Goal: Task Accomplishment & Management: Contribute content

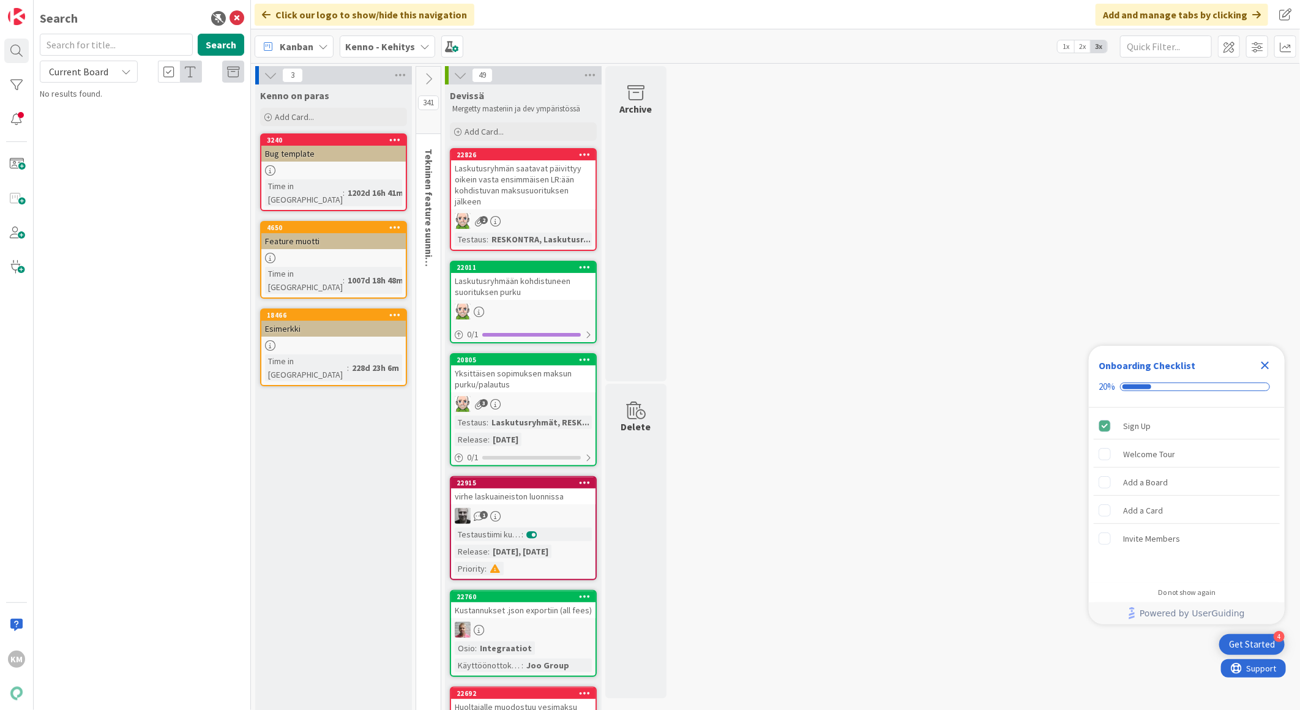
click at [1266, 365] on icon "Close Checklist" at bounding box center [1265, 366] width 8 height 8
click at [411, 46] on b "Kenno - Kehitys" at bounding box center [380, 46] width 70 height 12
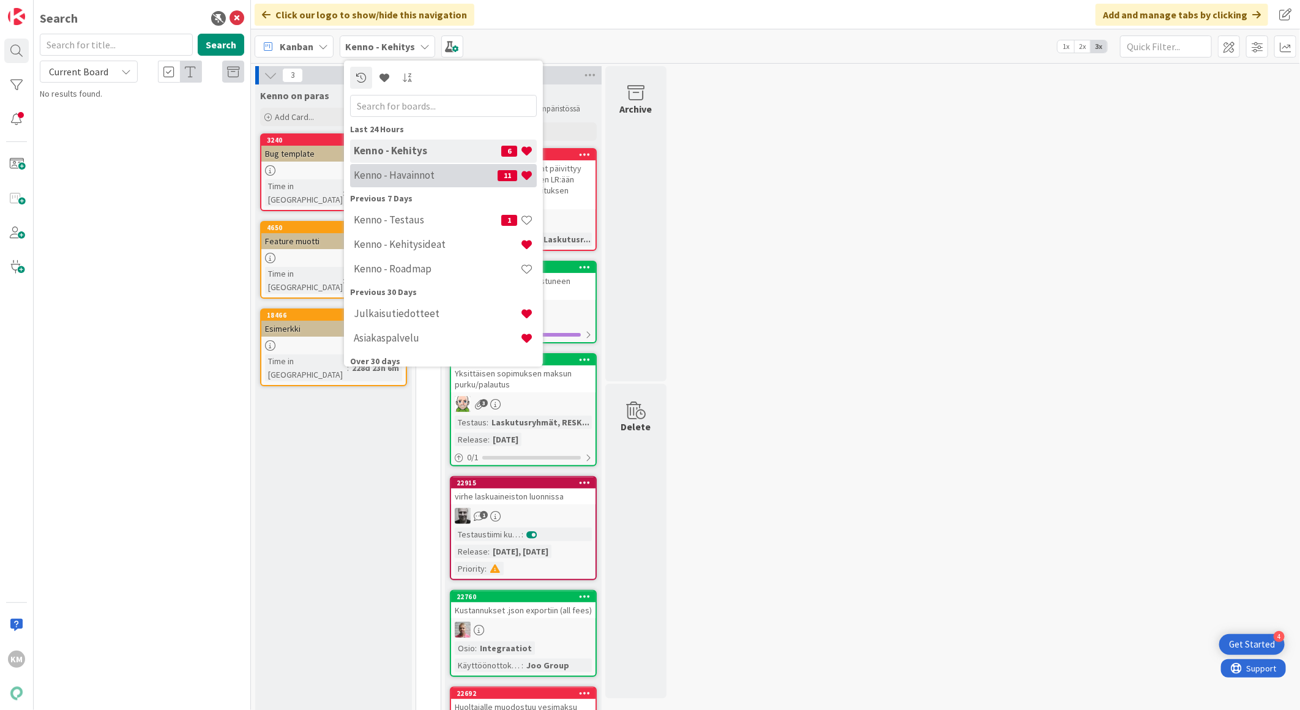
click at [433, 178] on h4 "Kenno - Havainnot" at bounding box center [426, 175] width 144 height 12
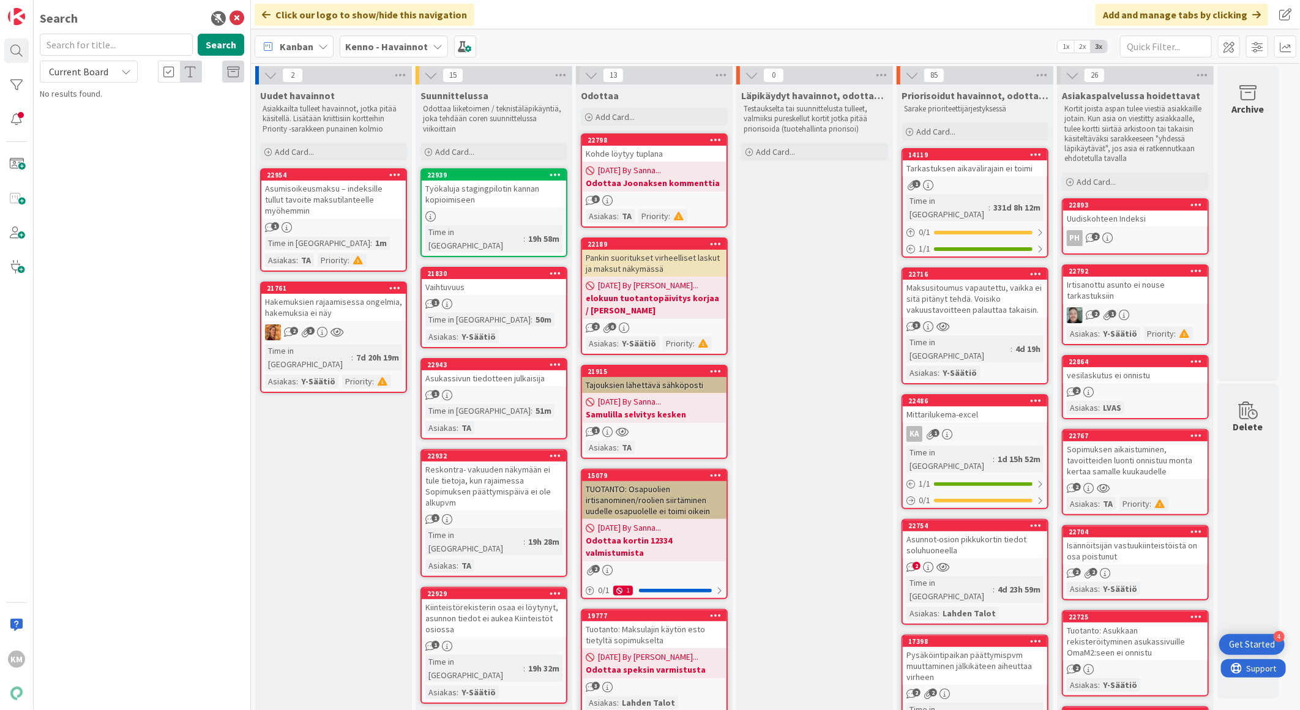
click at [1144, 215] on div "Uudiskohteen Indeksi" at bounding box center [1135, 219] width 144 height 16
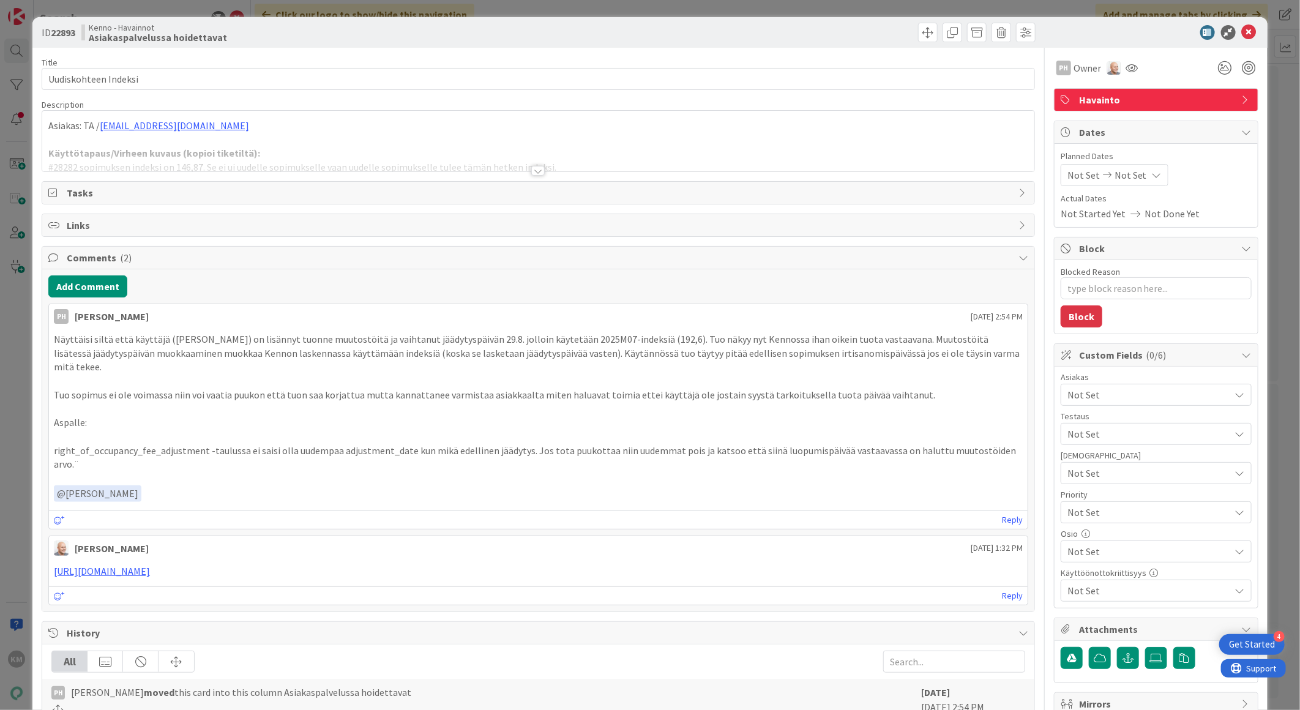
type textarea "x"
click at [1242, 34] on icon at bounding box center [1249, 32] width 15 height 15
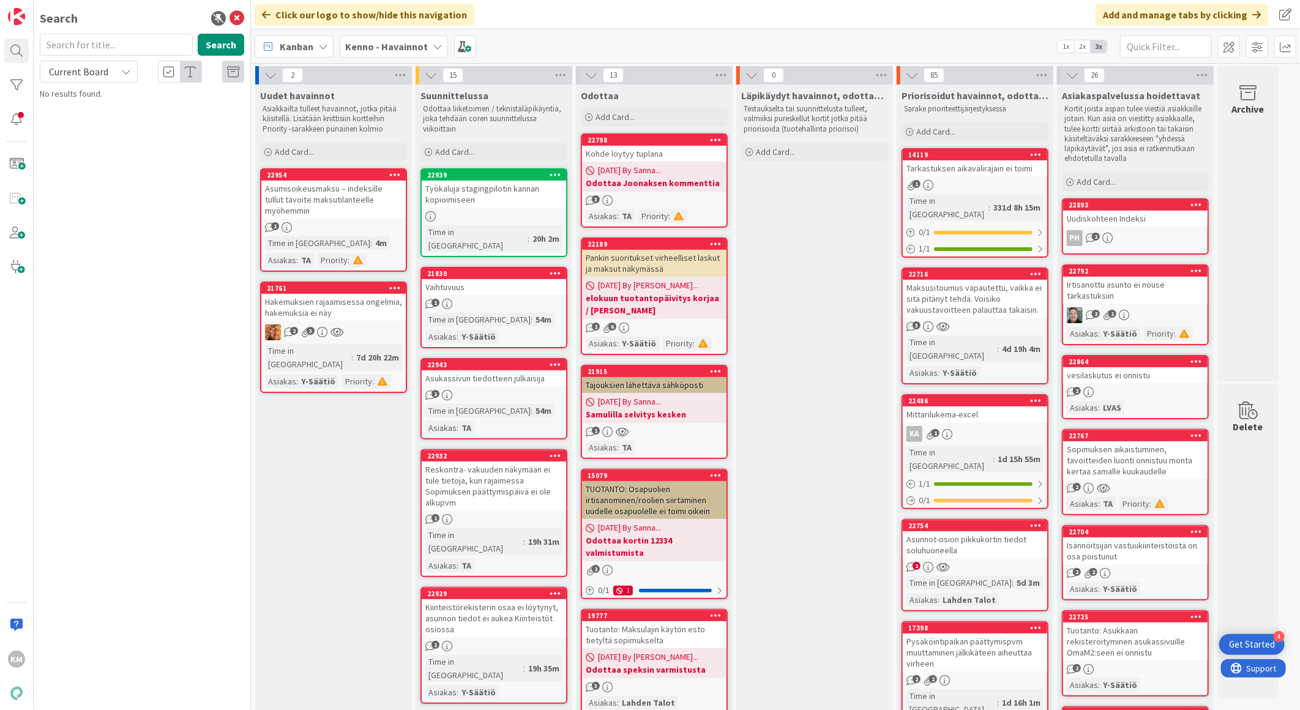
click at [1124, 230] on div "PH 2" at bounding box center [1135, 238] width 144 height 16
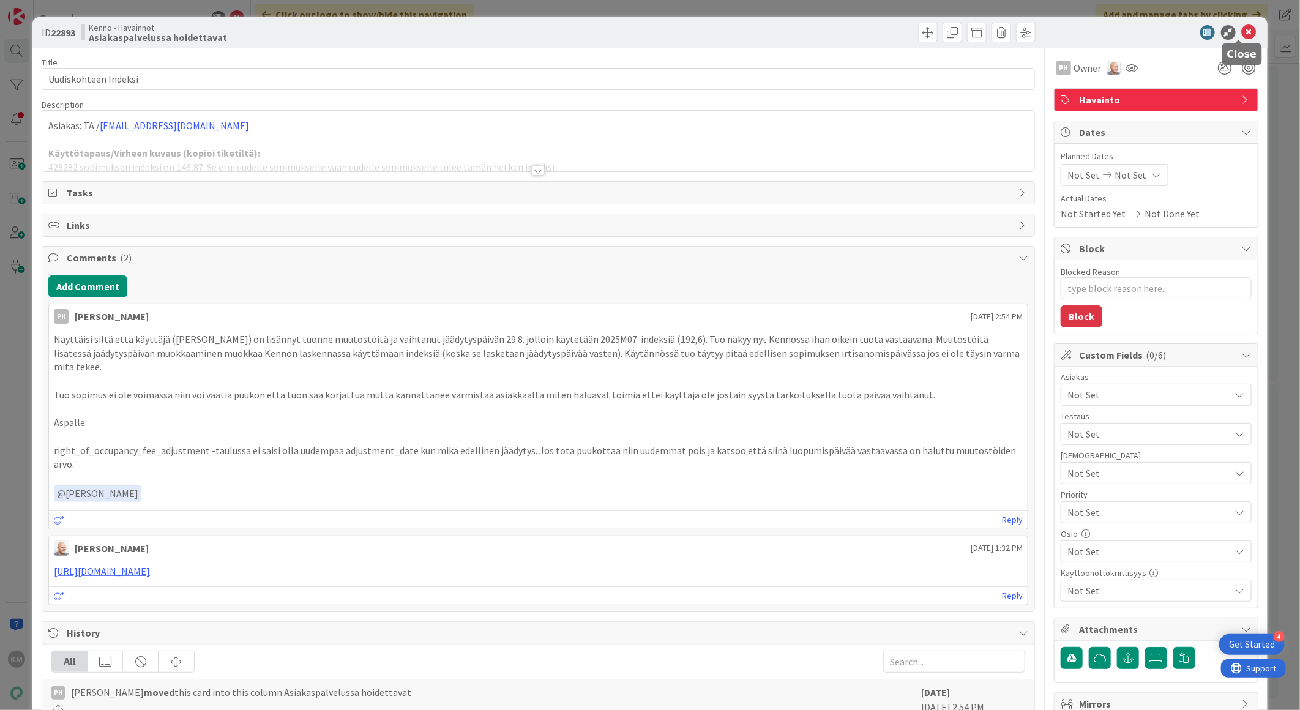
click at [1242, 26] on icon at bounding box center [1249, 32] width 15 height 15
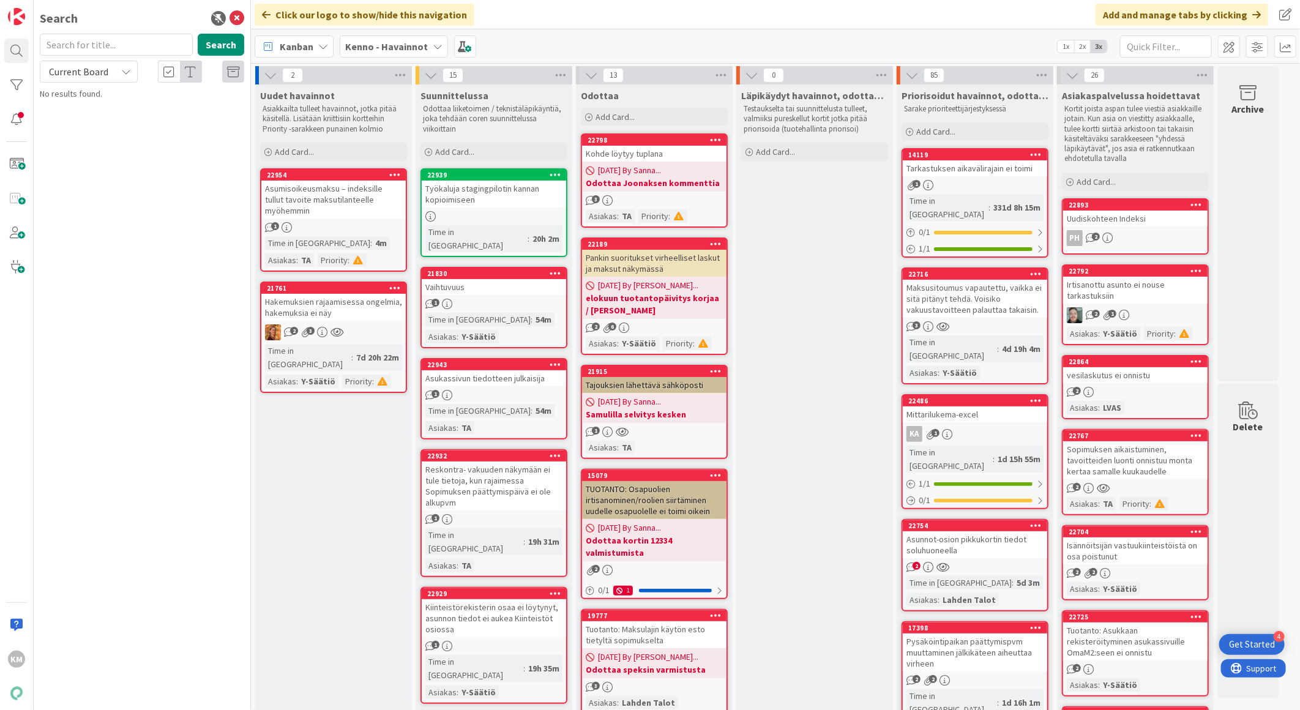
click at [1131, 300] on div "Irtisanottu asunto ei nouse tarkastuksiin" at bounding box center [1135, 290] width 144 height 27
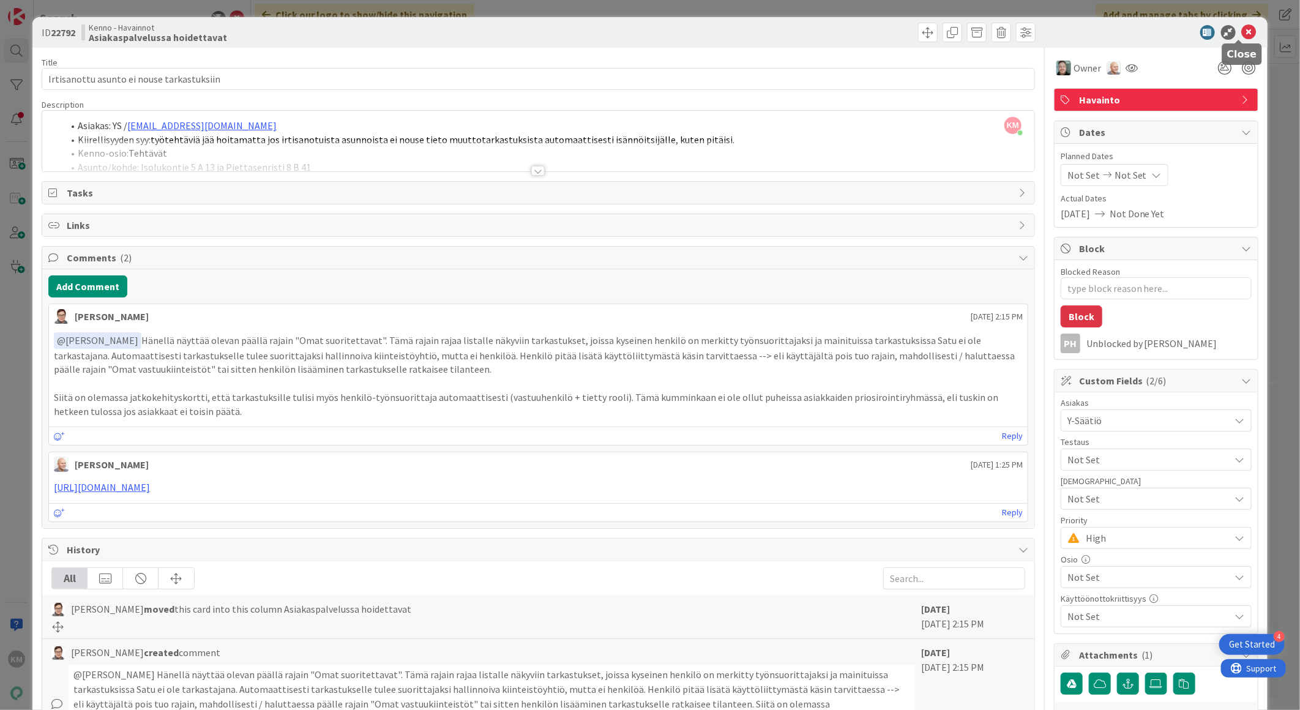
click at [1242, 31] on icon at bounding box center [1249, 32] width 15 height 15
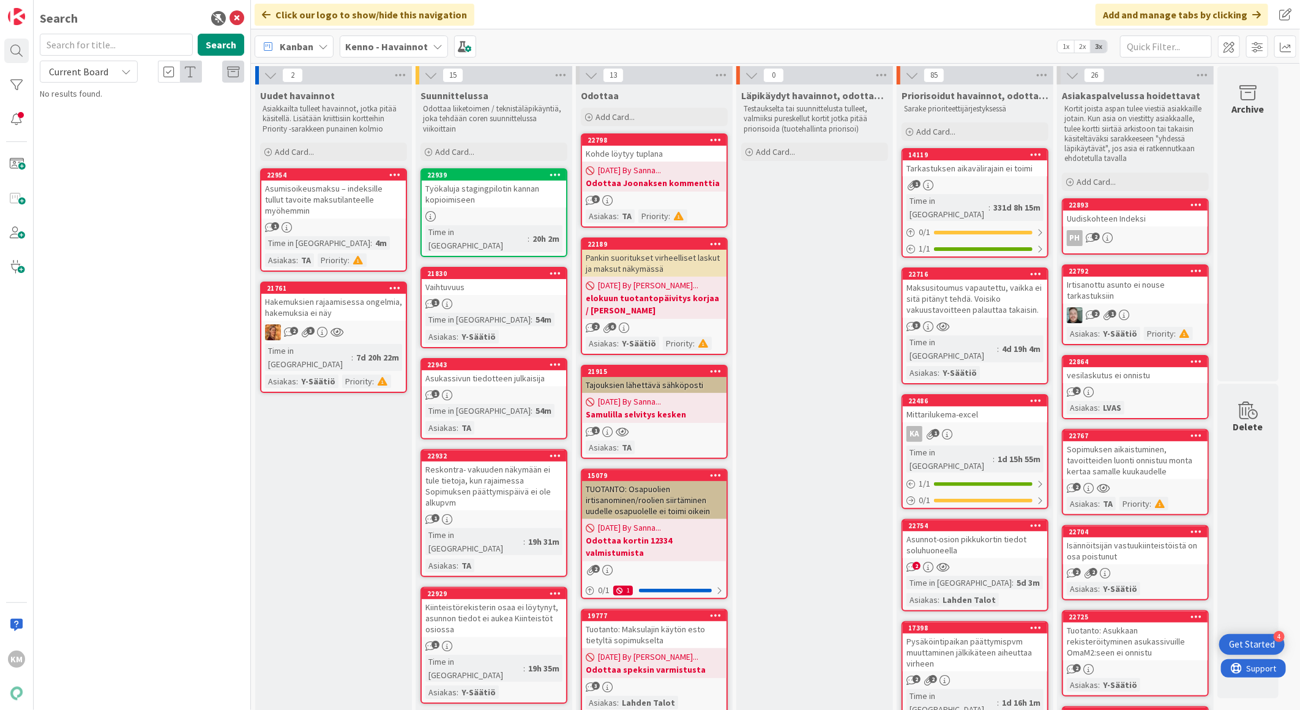
click at [1149, 387] on div "2" at bounding box center [1135, 392] width 144 height 10
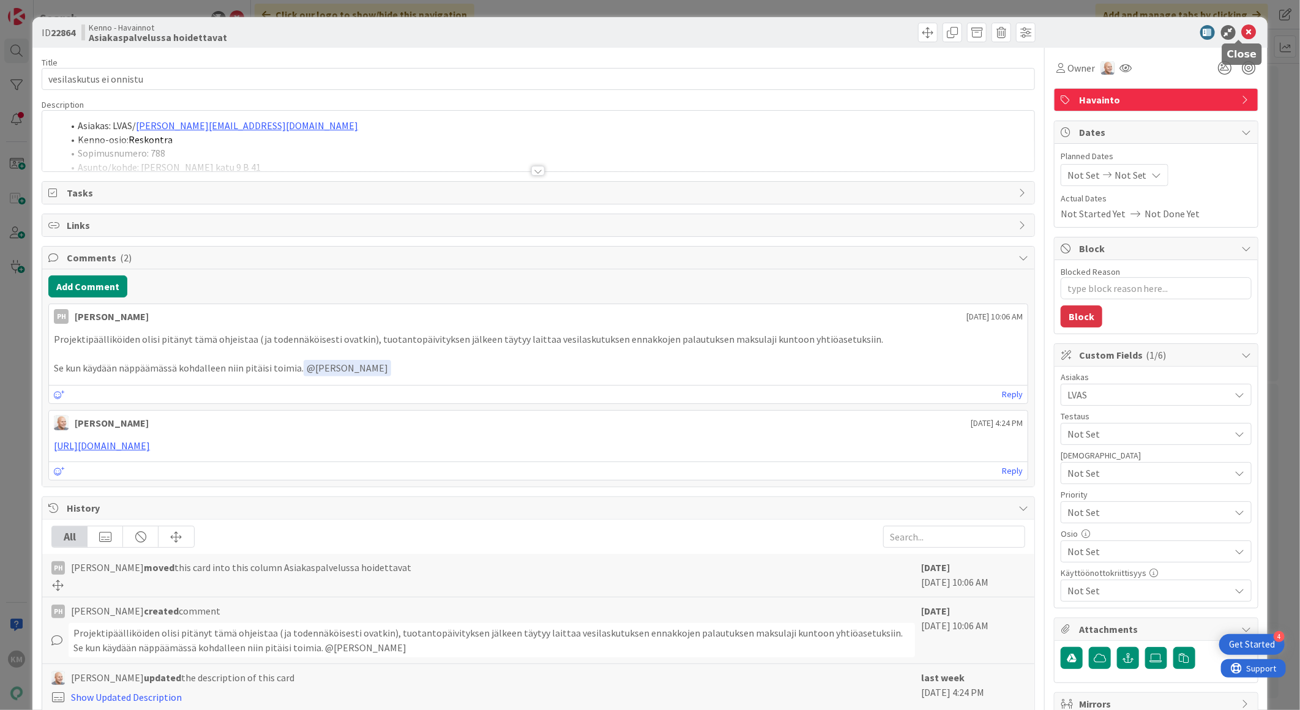
click at [1242, 28] on icon at bounding box center [1249, 32] width 15 height 15
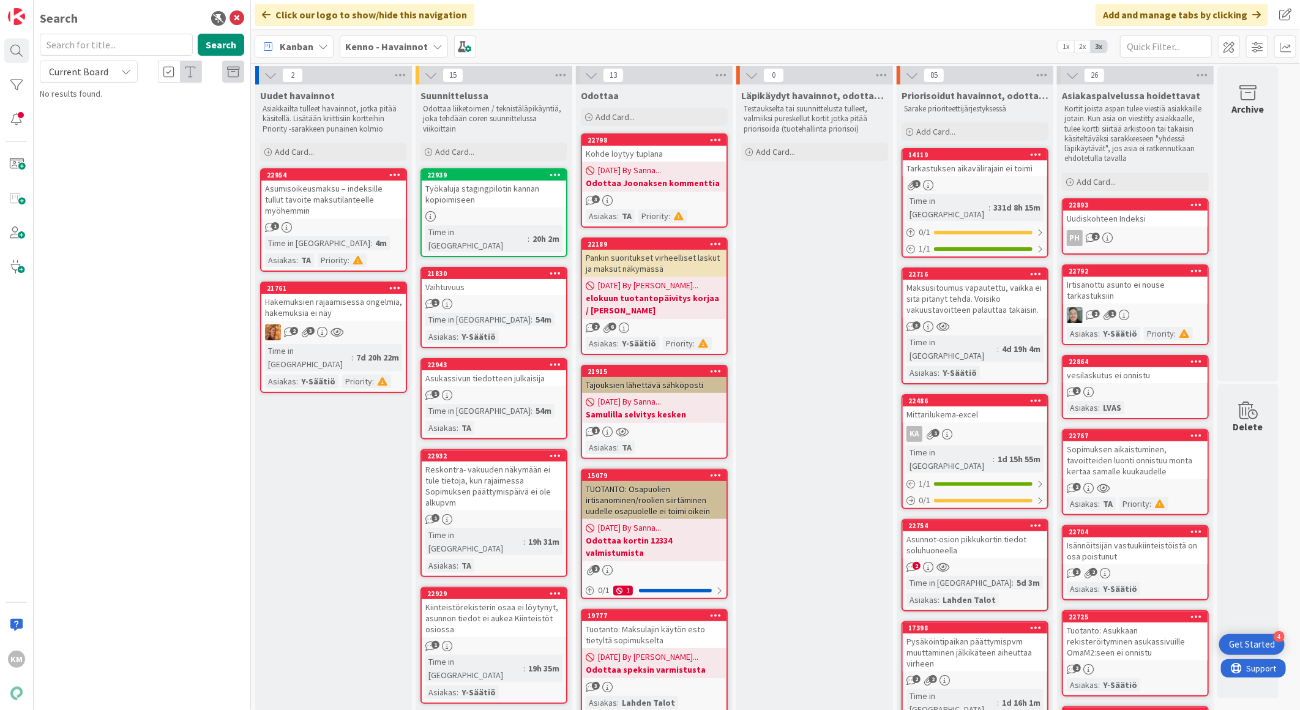
click at [1152, 491] on link "22767 Sopimuksen aikaistuminen, tavoitteiden luonti onnistuu monta kertaa samal…" at bounding box center [1135, 472] width 147 height 86
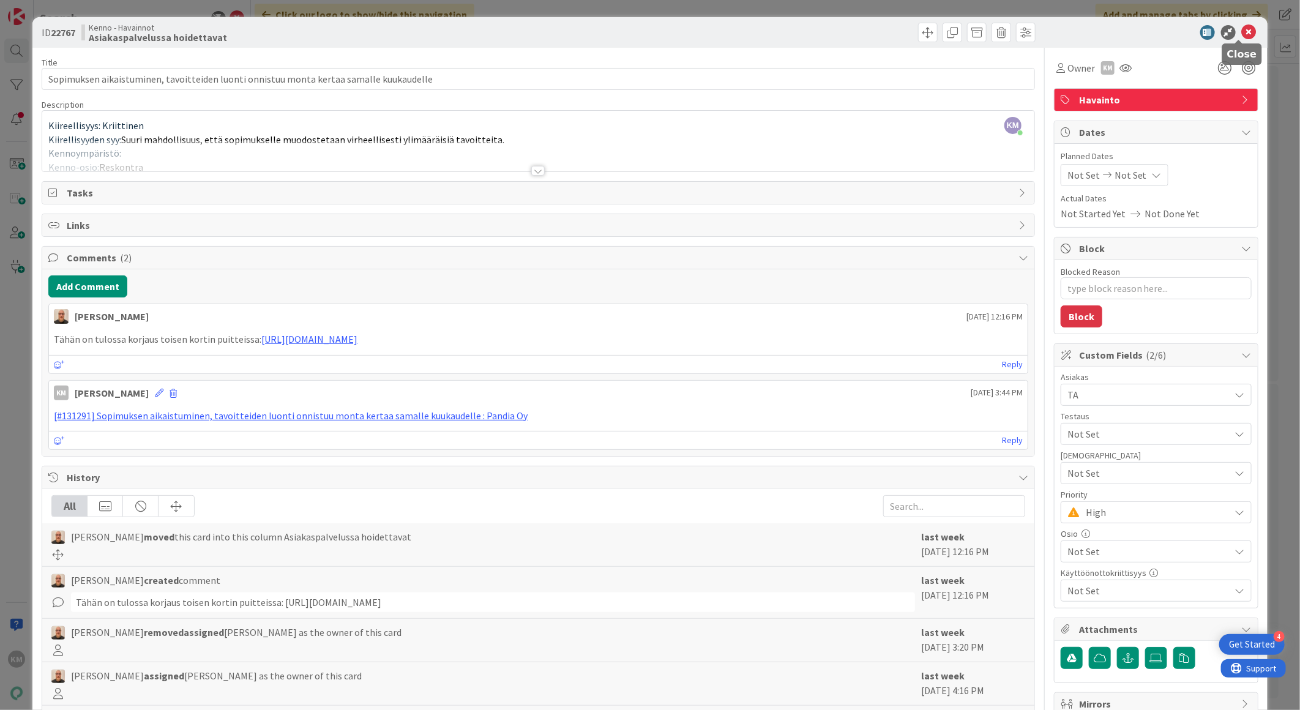
click at [1242, 25] on icon at bounding box center [1249, 32] width 15 height 15
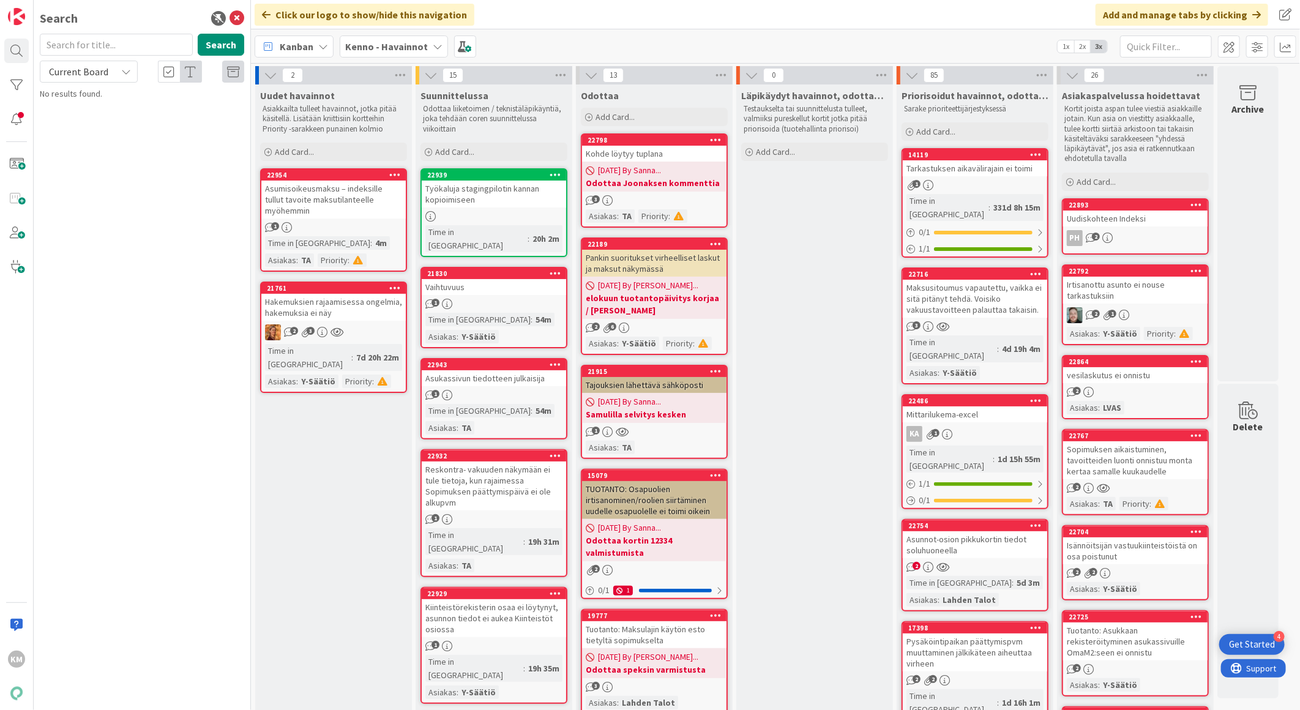
click at [1149, 475] on link "22767 Sopimuksen aikaistuminen, tavoitteiden luonti onnistuu monta kertaa samal…" at bounding box center [1135, 472] width 147 height 86
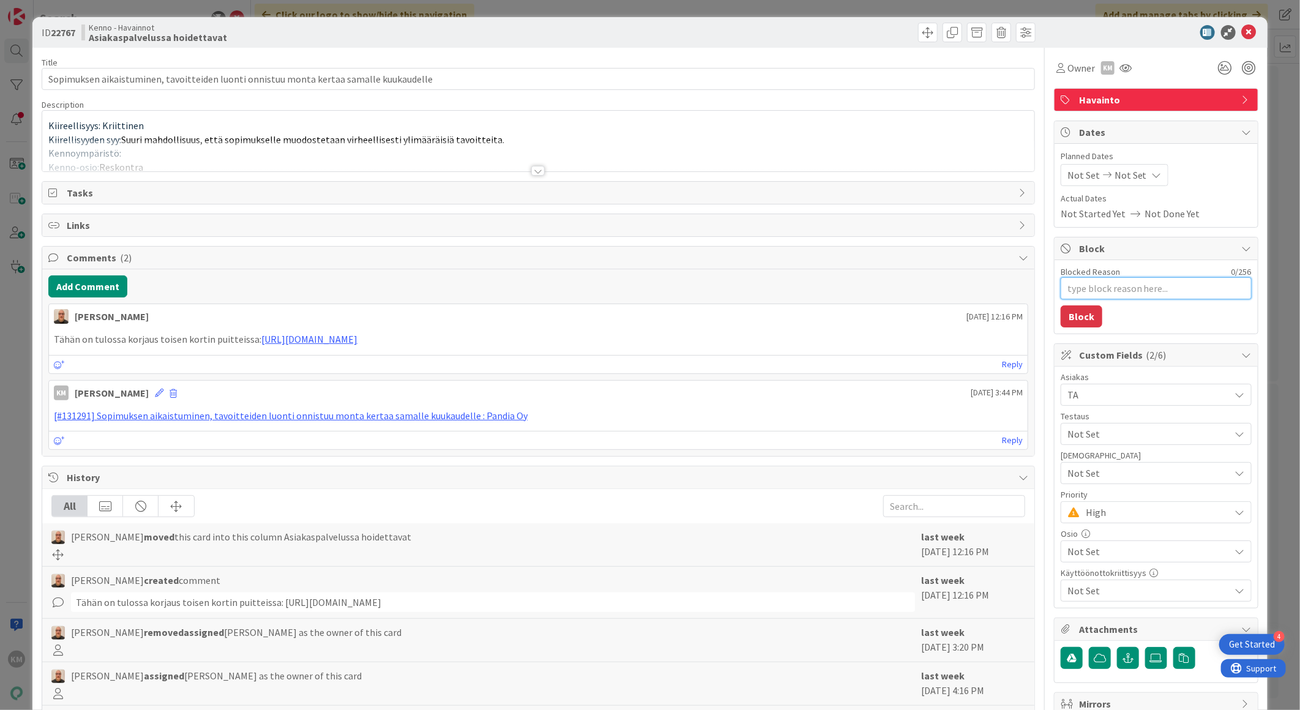
click at [1094, 290] on textarea "Blocked Reason" at bounding box center [1156, 288] width 191 height 22
type textarea "x"
type textarea "o"
type textarea "x"
type textarea "od"
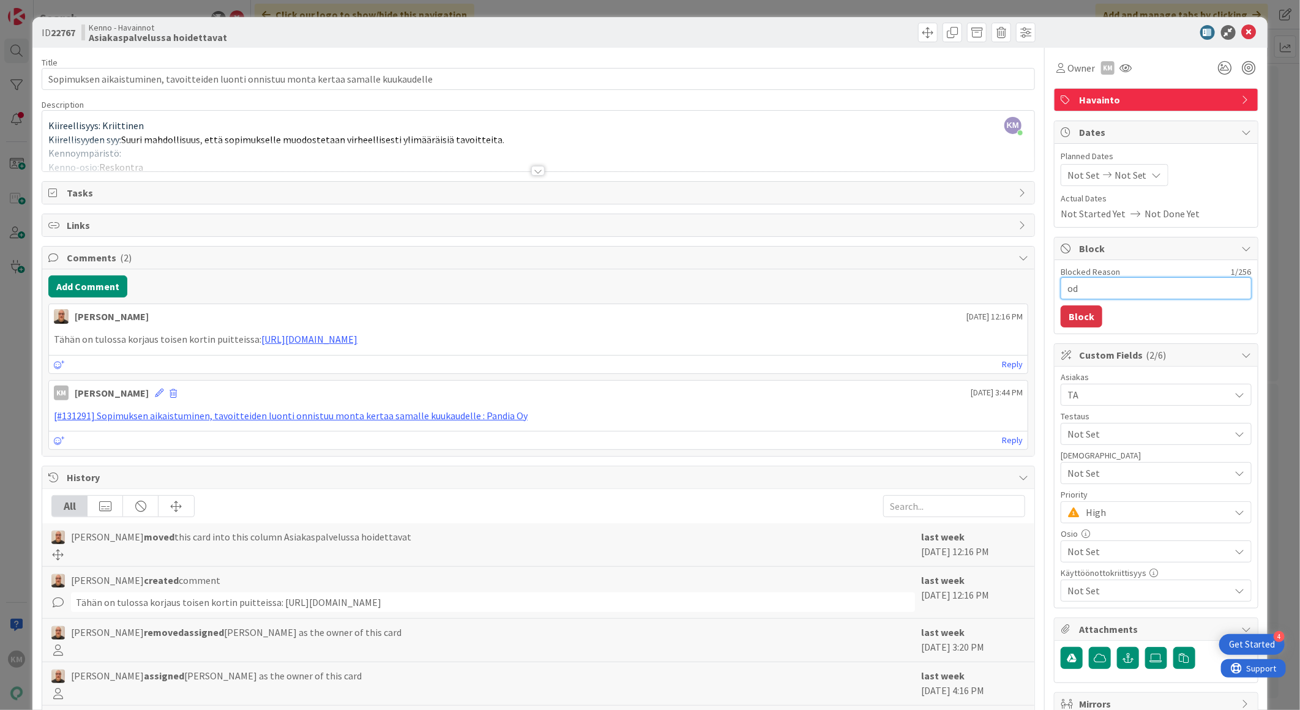
type textarea "x"
type textarea "odo"
type textarea "x"
type textarea "odot"
type textarea "x"
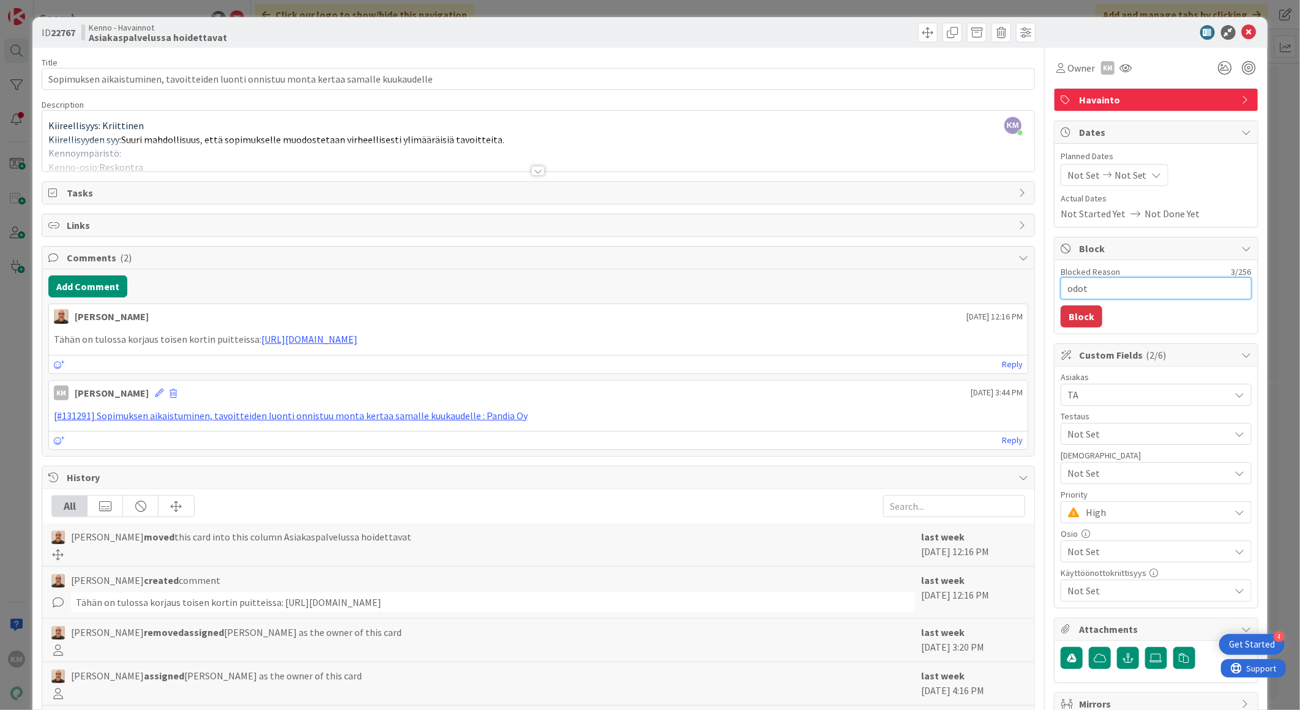
type textarea "odott"
type textarea "x"
type textarea "odotta"
type textarea "x"
type textarea "odottaa"
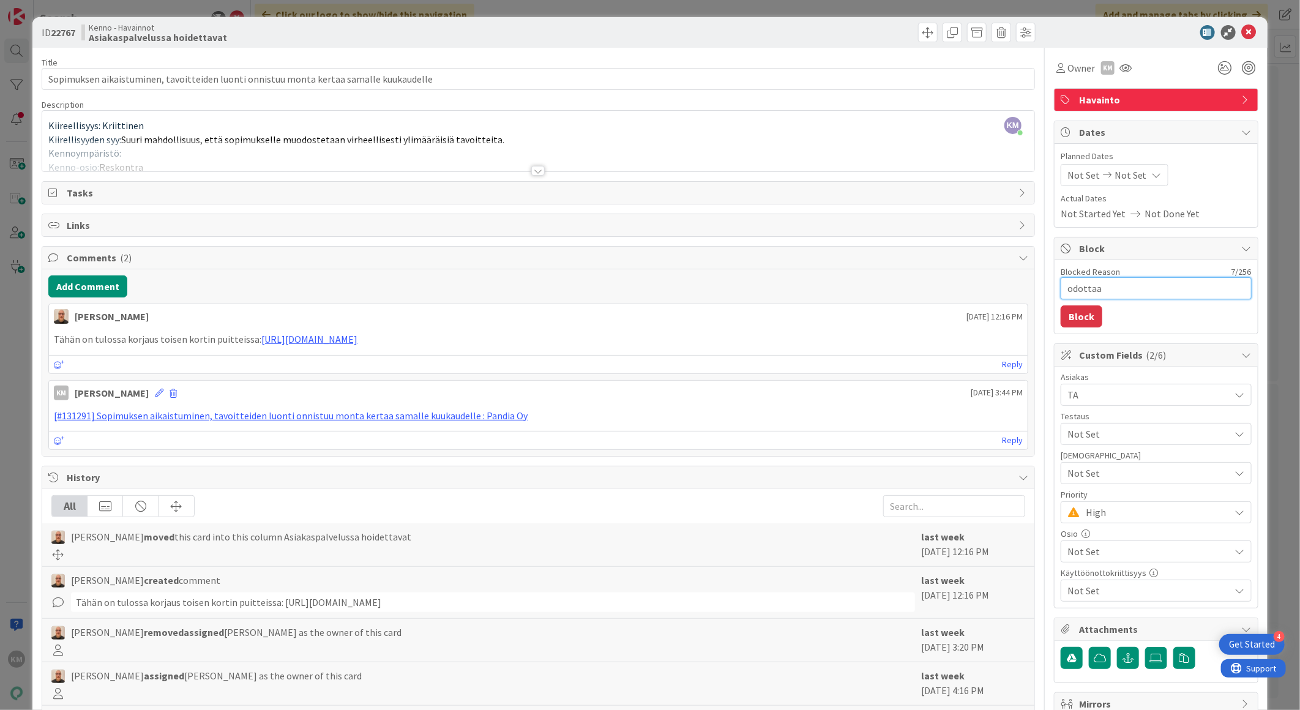
type textarea "x"
type textarea "odottaa"
type textarea "x"
type textarea "odottaa t"
type textarea "x"
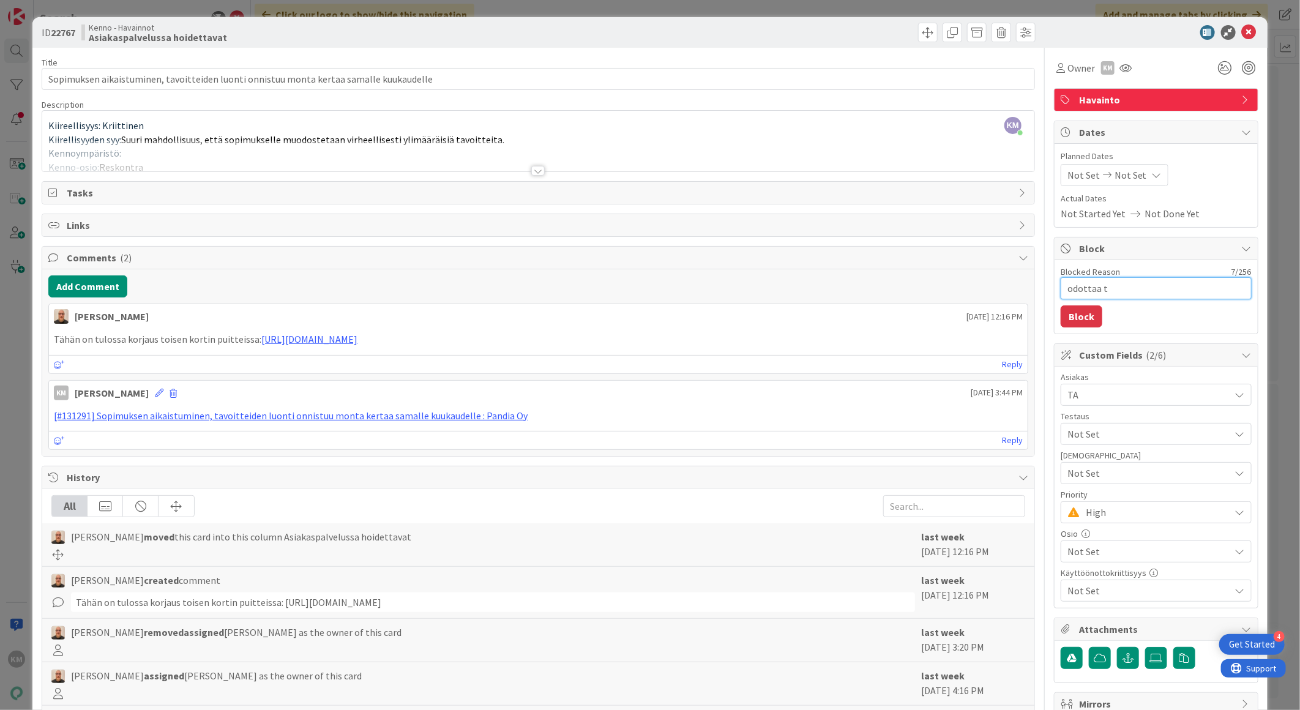
type textarea "odottaa to"
type textarea "x"
type textarea "odottaa tois"
type textarea "x"
type textarea "odottaa toist"
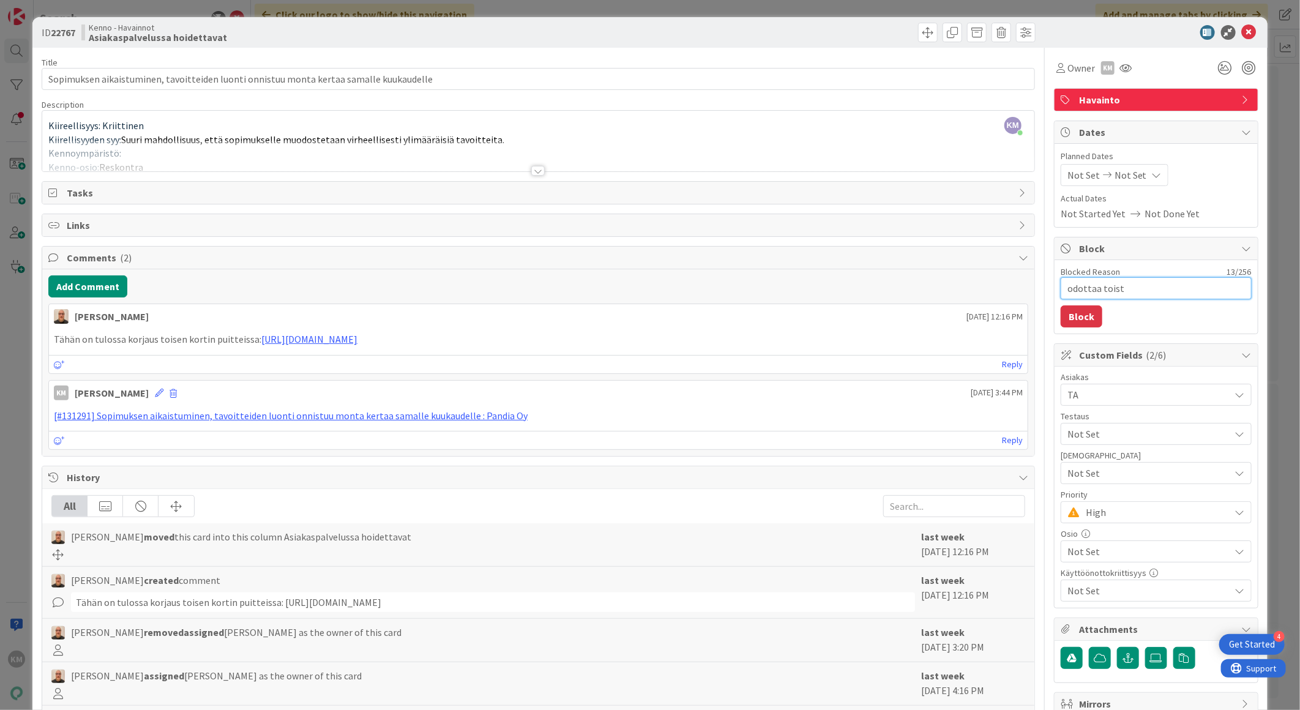
type textarea "x"
type textarea "odottaa toista"
type textarea "x"
type textarea "odottaa toista"
type textarea "x"
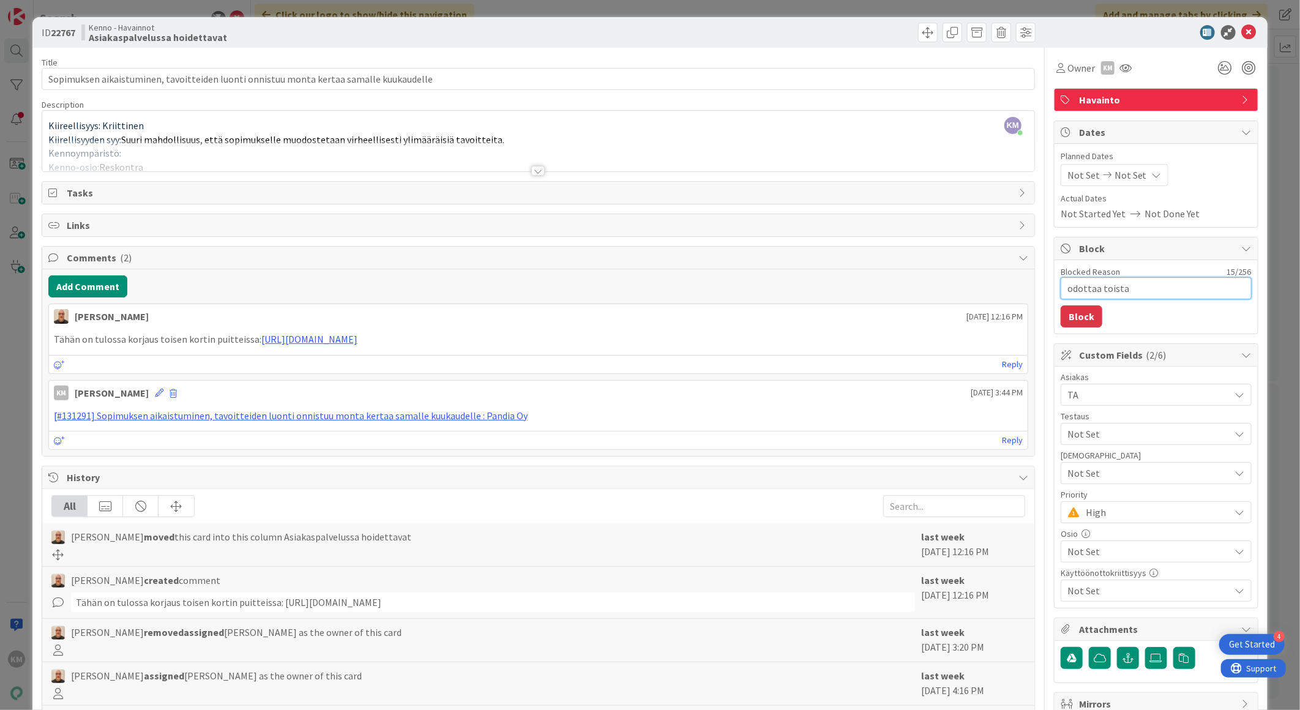
type textarea "odottaa toista k"
type textarea "x"
type textarea "odottaa toista kor"
type textarea "x"
type textarea "odottaa toista kort"
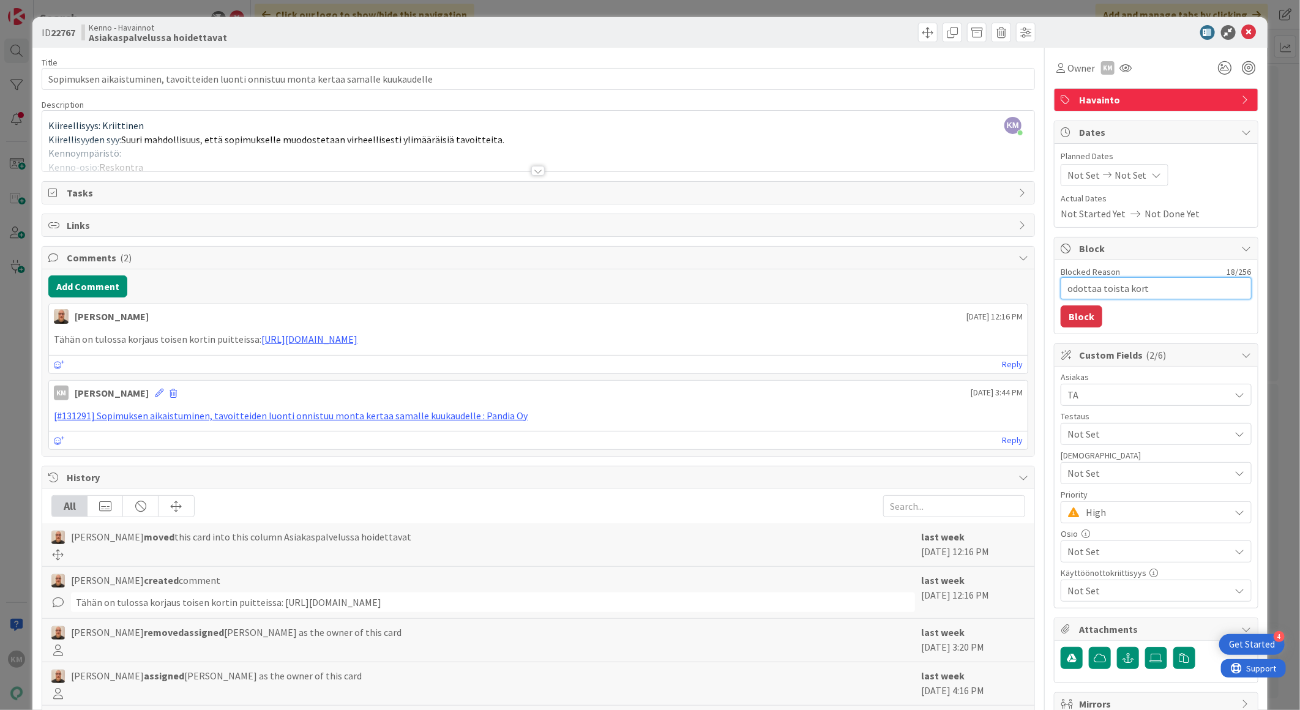
type textarea "x"
type textarea "odottaa toista kortt"
type textarea "x"
type textarea "odottaa toista kortti"
type textarea "x"
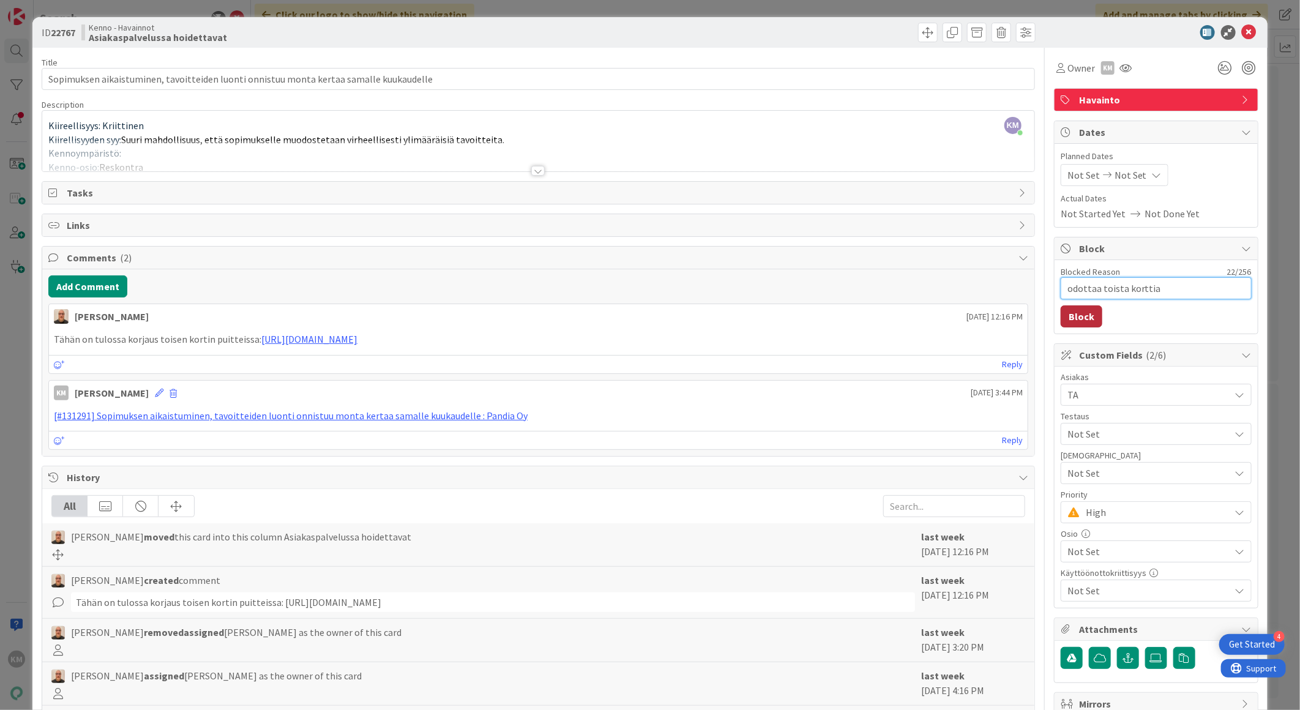
type textarea "odottaa toista korttia"
click at [1087, 317] on button "Block" at bounding box center [1082, 316] width 42 height 22
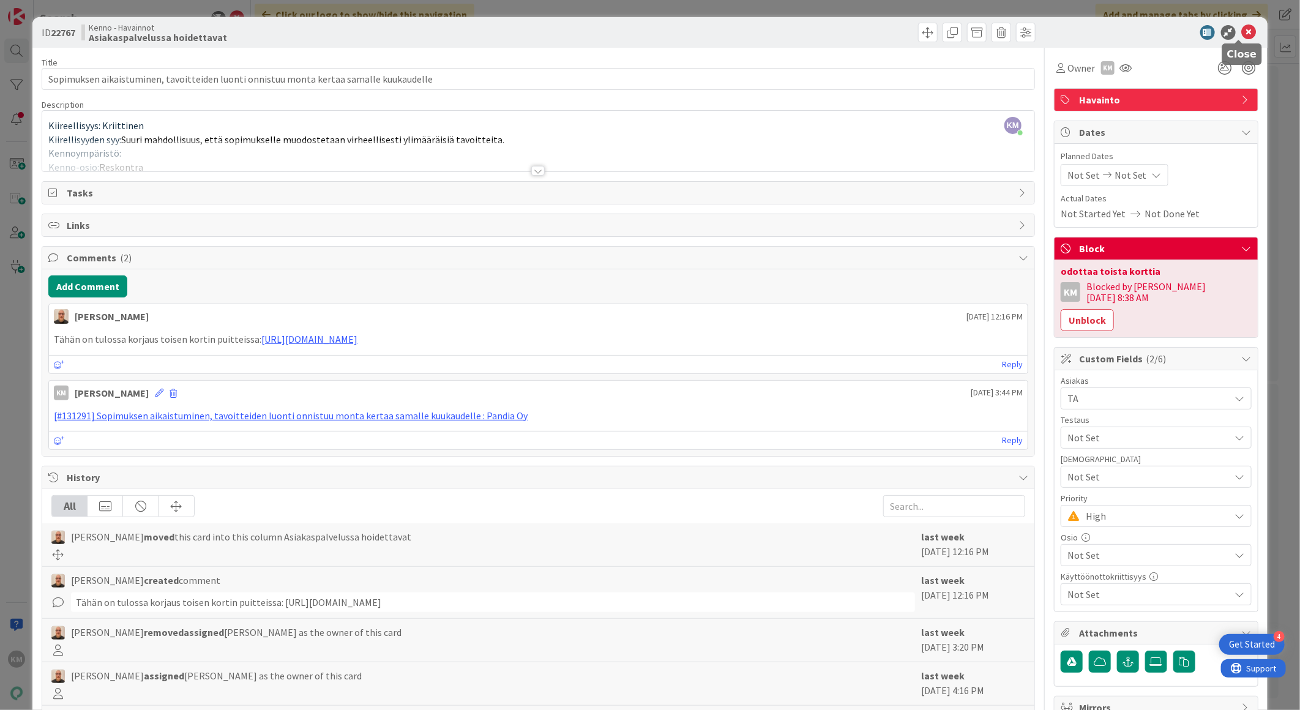
click at [1242, 32] on icon at bounding box center [1249, 32] width 15 height 15
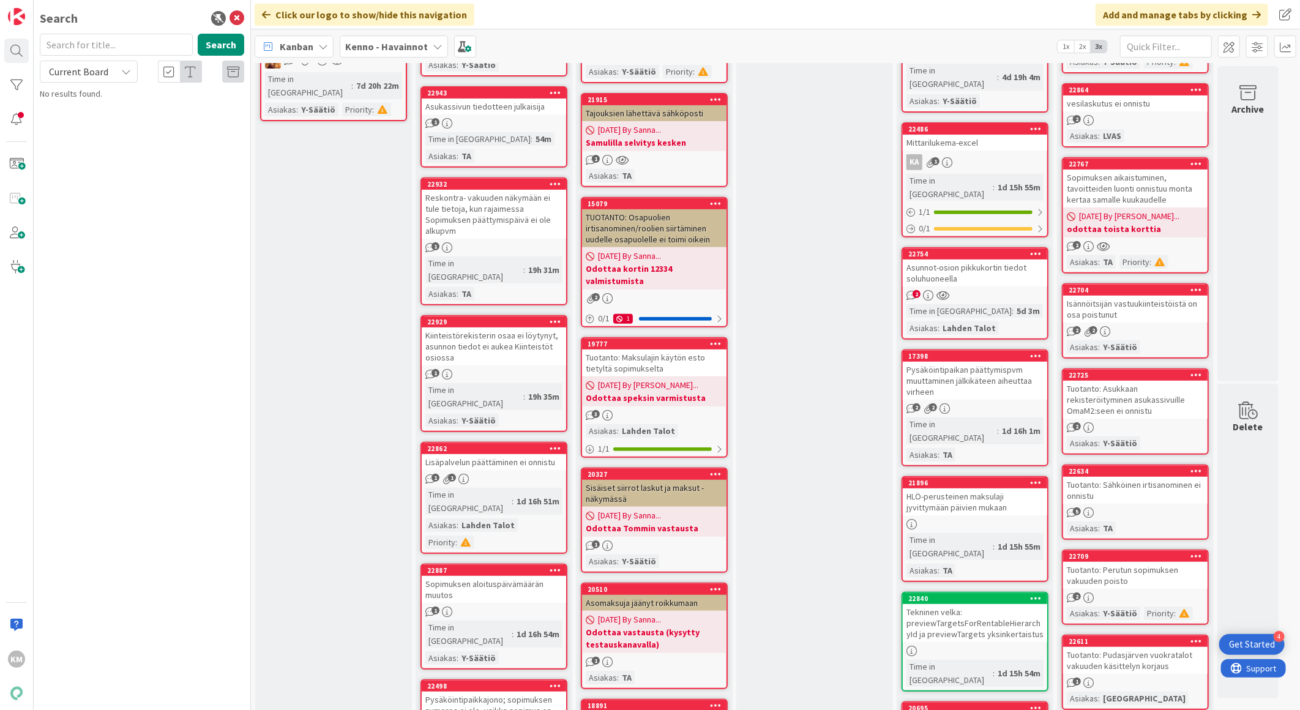
click at [1145, 296] on div "Isännöitsijän vastuukiinteistöistä on osa poistunut" at bounding box center [1135, 309] width 144 height 27
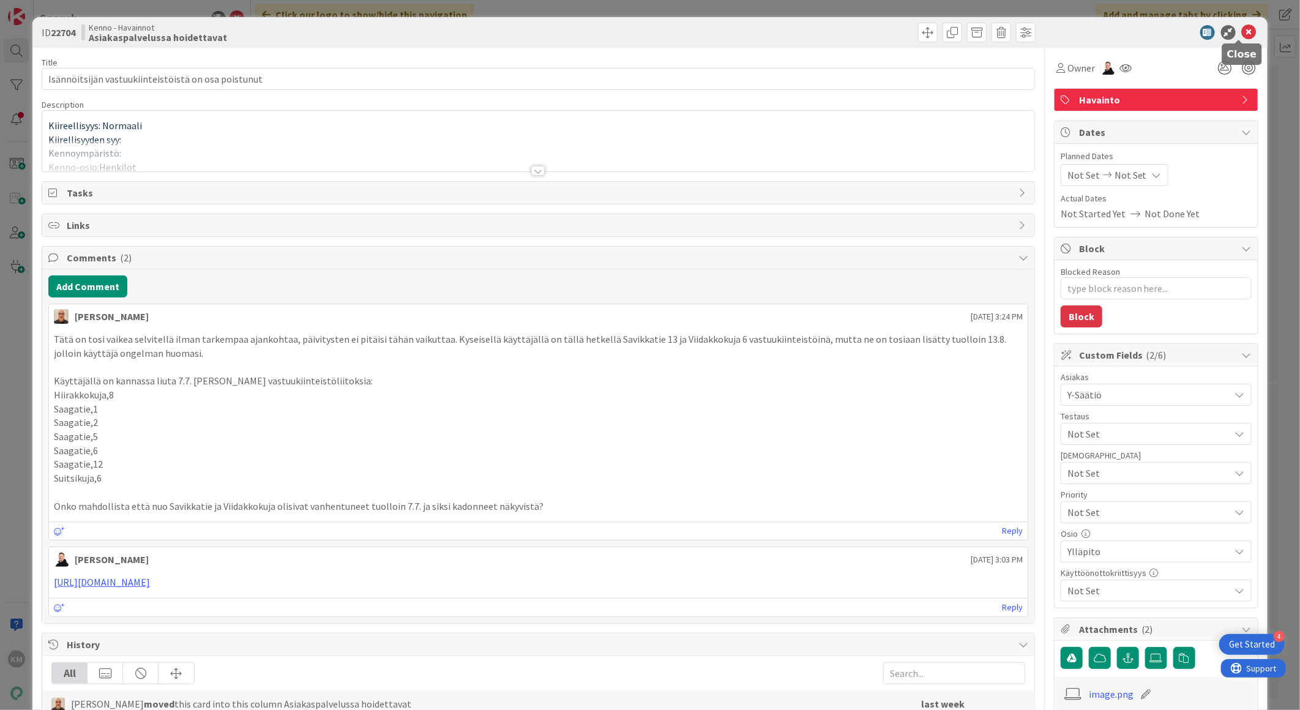
click at [1242, 35] on icon at bounding box center [1249, 32] width 15 height 15
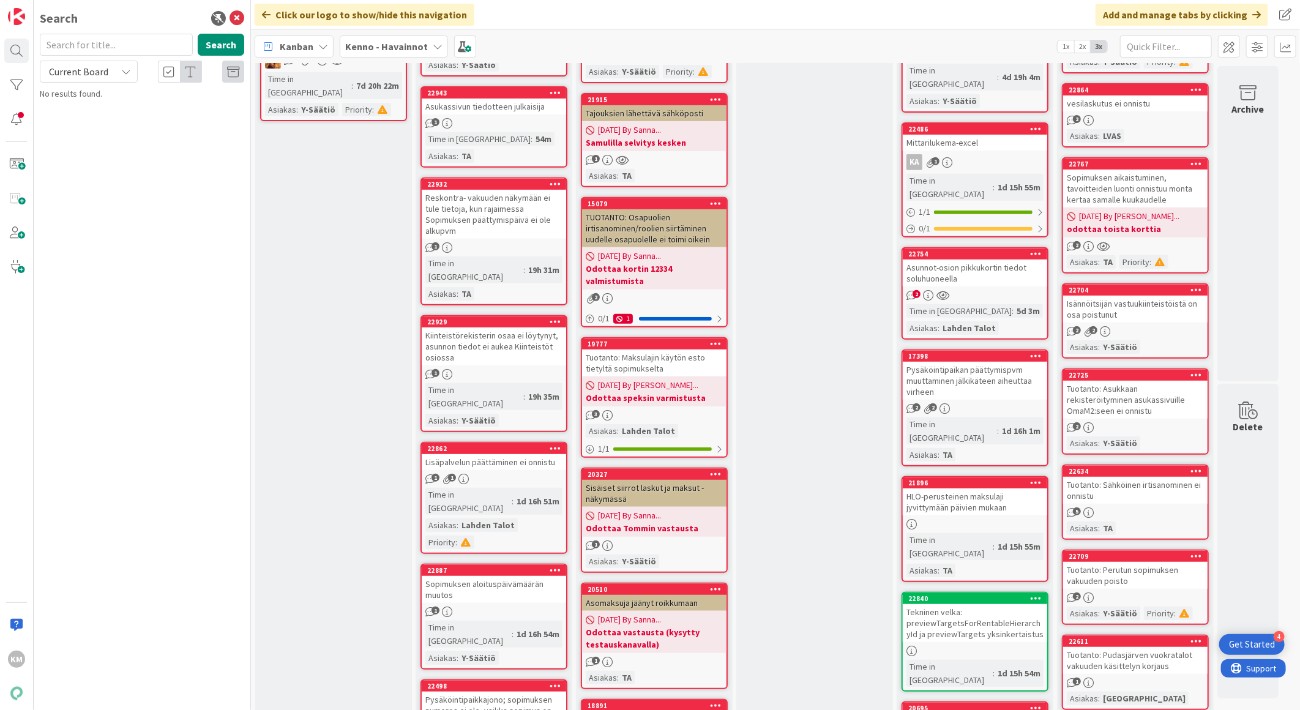
click at [1139, 507] on div "5" at bounding box center [1135, 512] width 144 height 10
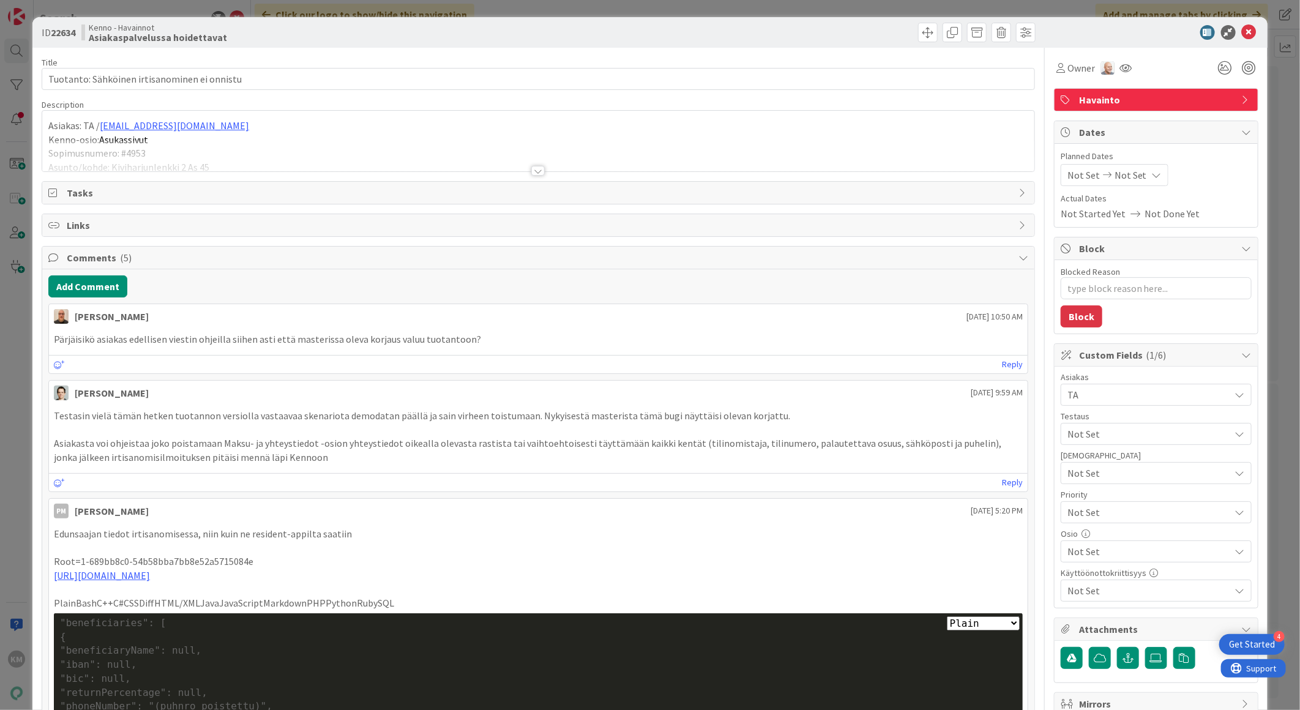
click at [1242, 32] on icon at bounding box center [1249, 32] width 15 height 15
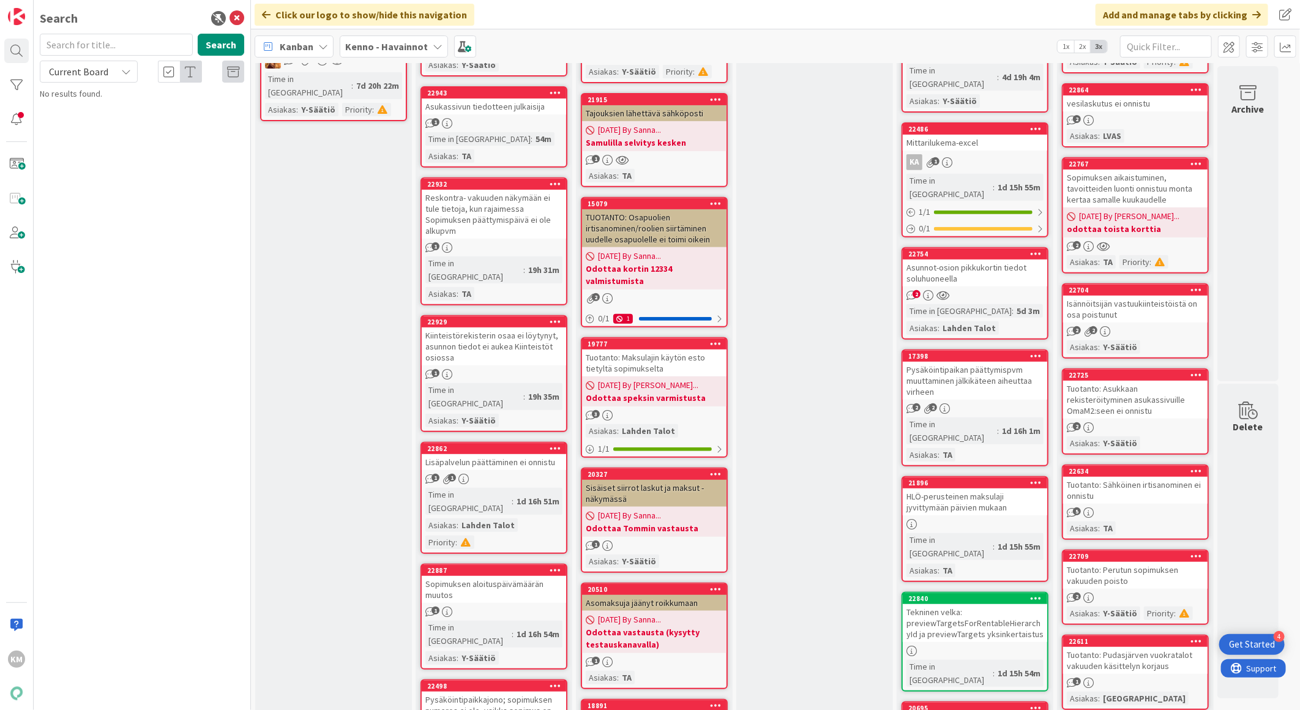
click at [1118, 652] on div "Tuotanto: Pudasjärven vuokratalot vakuuden käsittelyn korjaus" at bounding box center [1135, 660] width 144 height 27
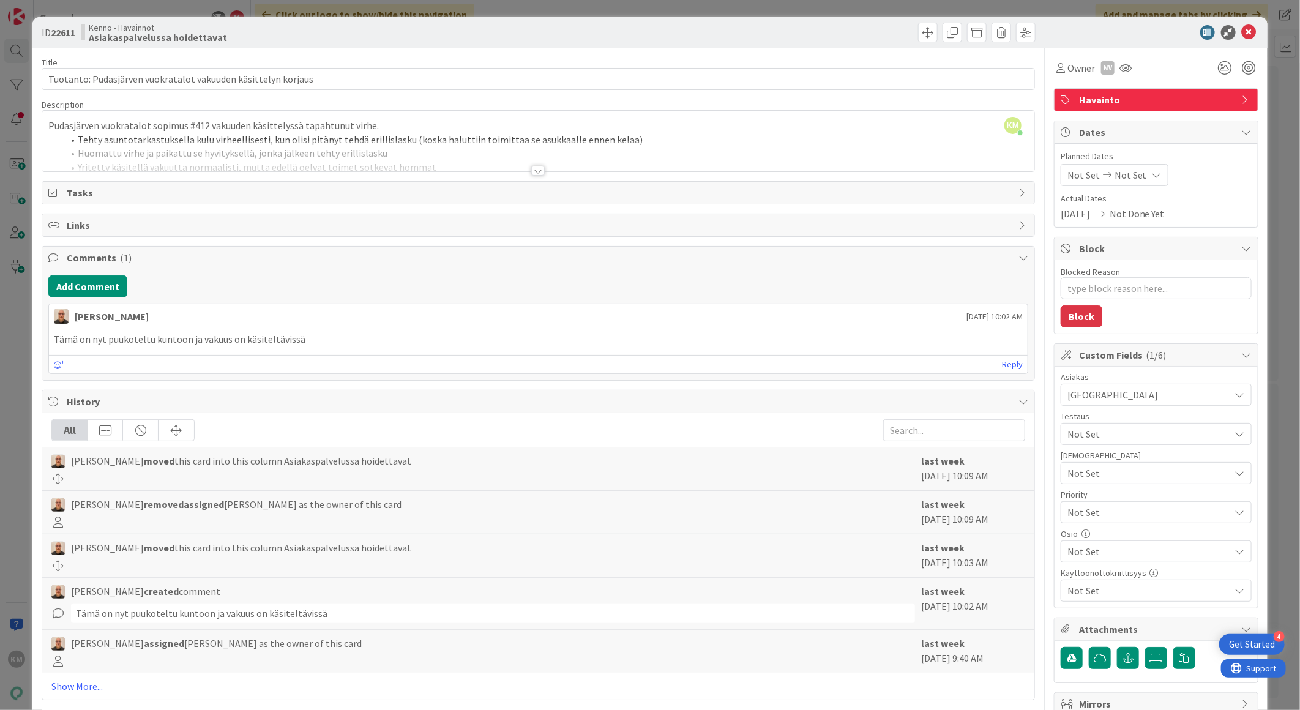
click at [540, 165] on div at bounding box center [538, 155] width 992 height 31
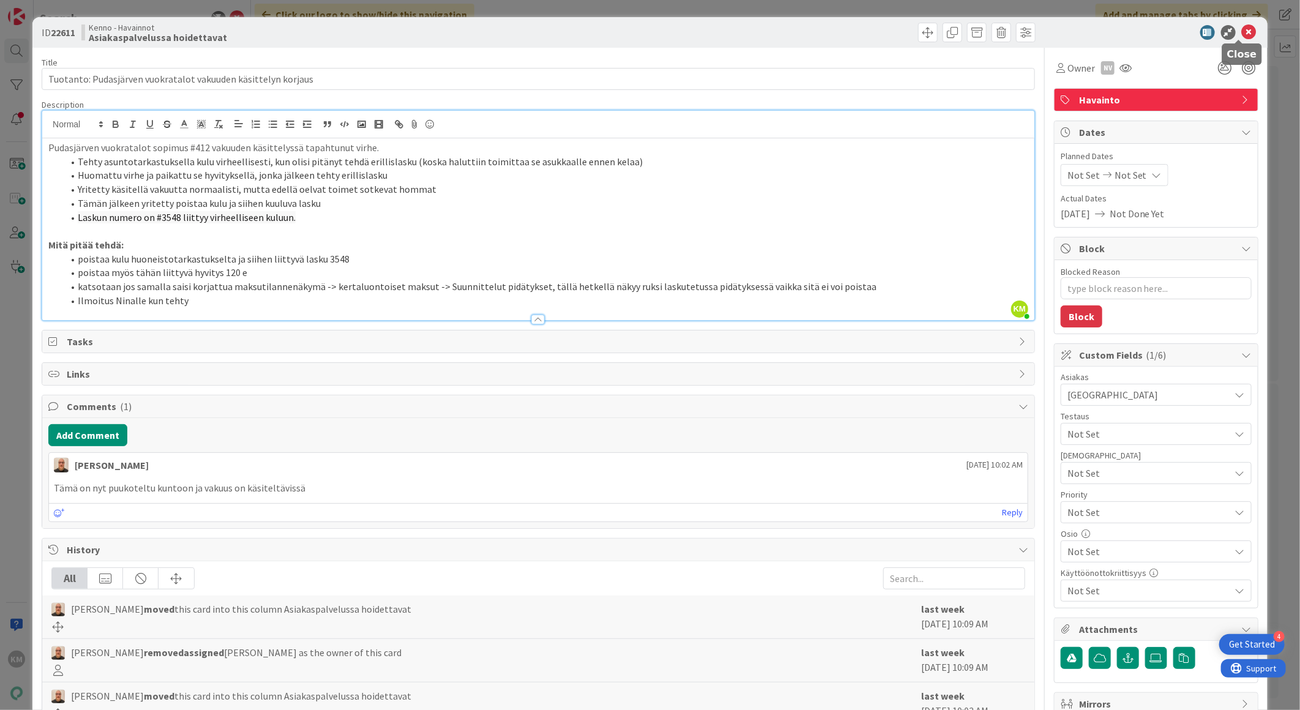
click at [1242, 29] on icon at bounding box center [1249, 32] width 15 height 15
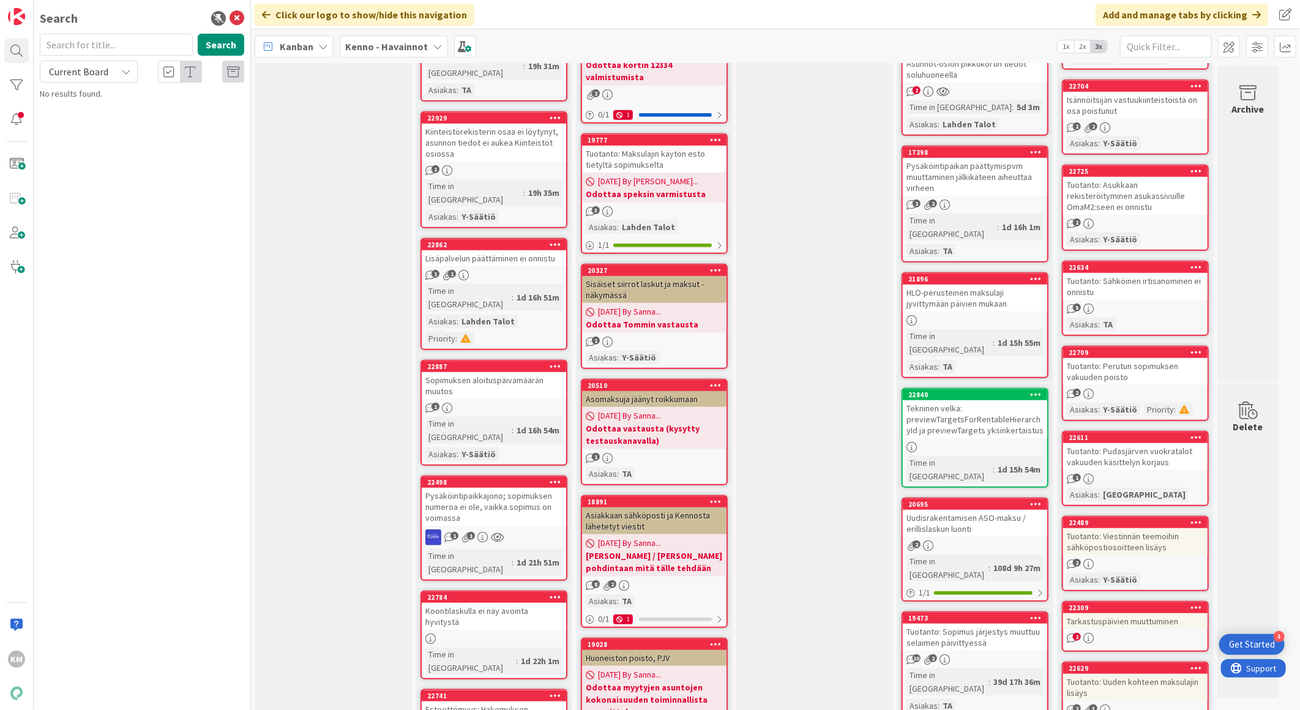
click at [1109, 533] on link "22489 Tuotanto: Viestinnän teemoihin sähköpostiosoitteen lisäys 2 Asiakas : Y-S…" at bounding box center [1135, 553] width 147 height 75
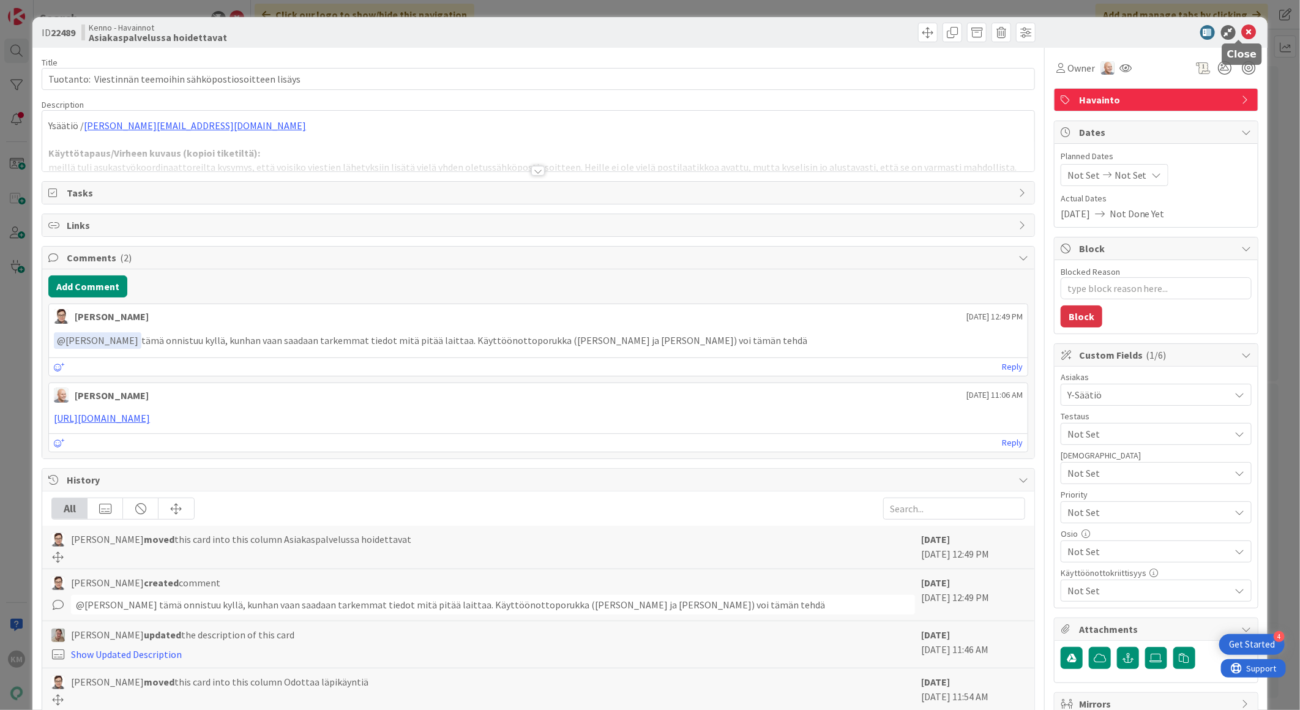
click at [1242, 35] on icon at bounding box center [1249, 32] width 15 height 15
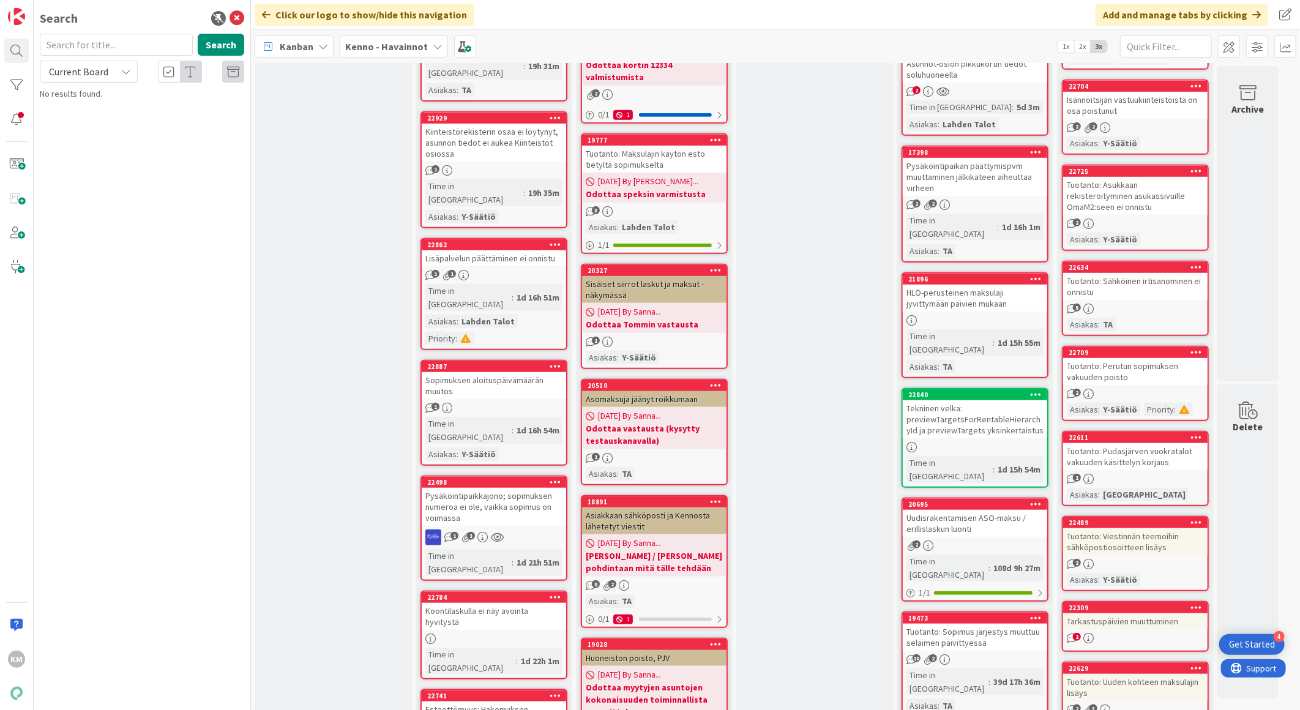
click at [1163, 559] on div "2" at bounding box center [1135, 564] width 144 height 10
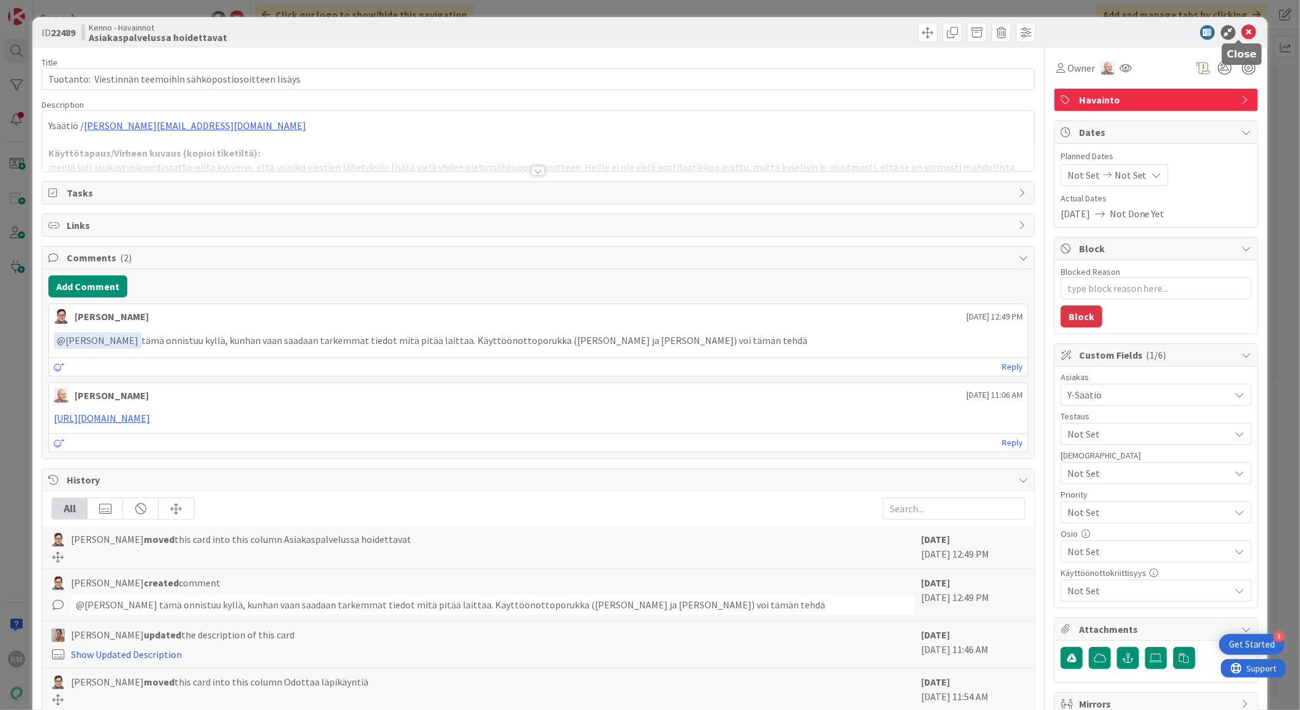
click at [1242, 37] on icon at bounding box center [1249, 32] width 15 height 15
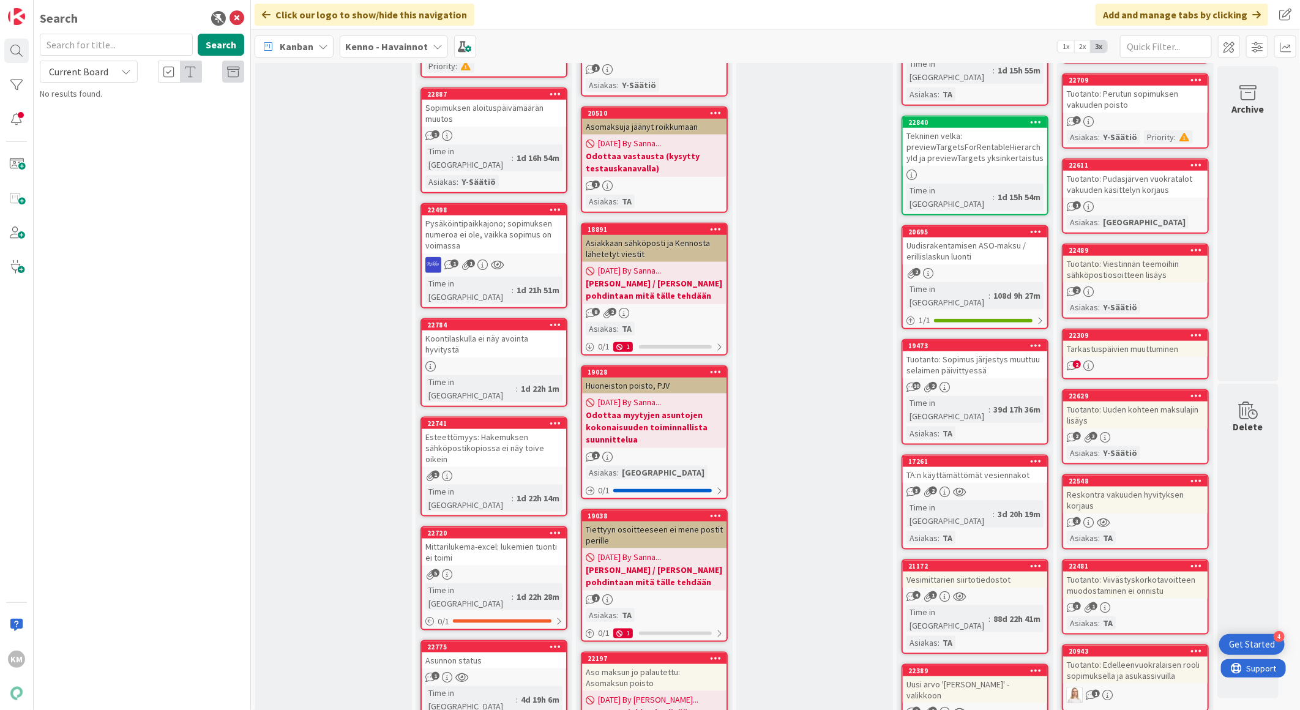
click at [1152, 401] on div "Tuotanto: Uuden kohteen maksulajin lisäys" at bounding box center [1135, 414] width 144 height 27
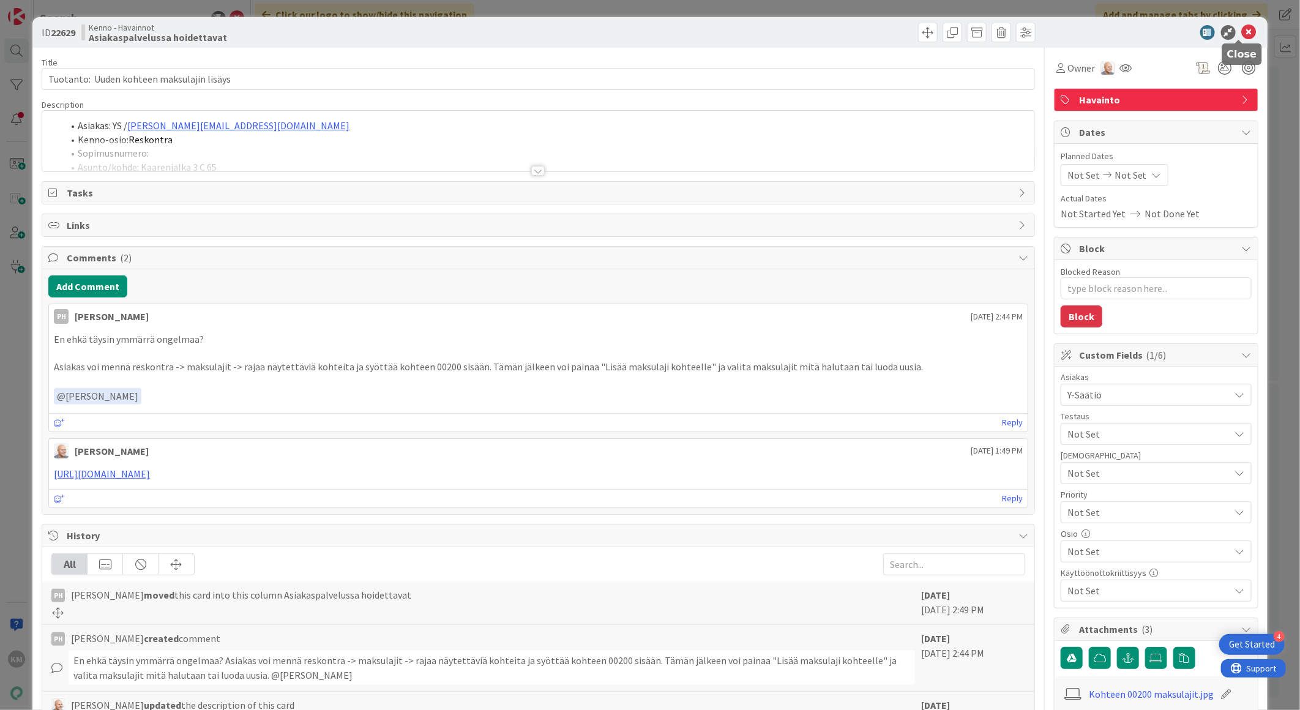
click at [1242, 29] on icon at bounding box center [1249, 32] width 15 height 15
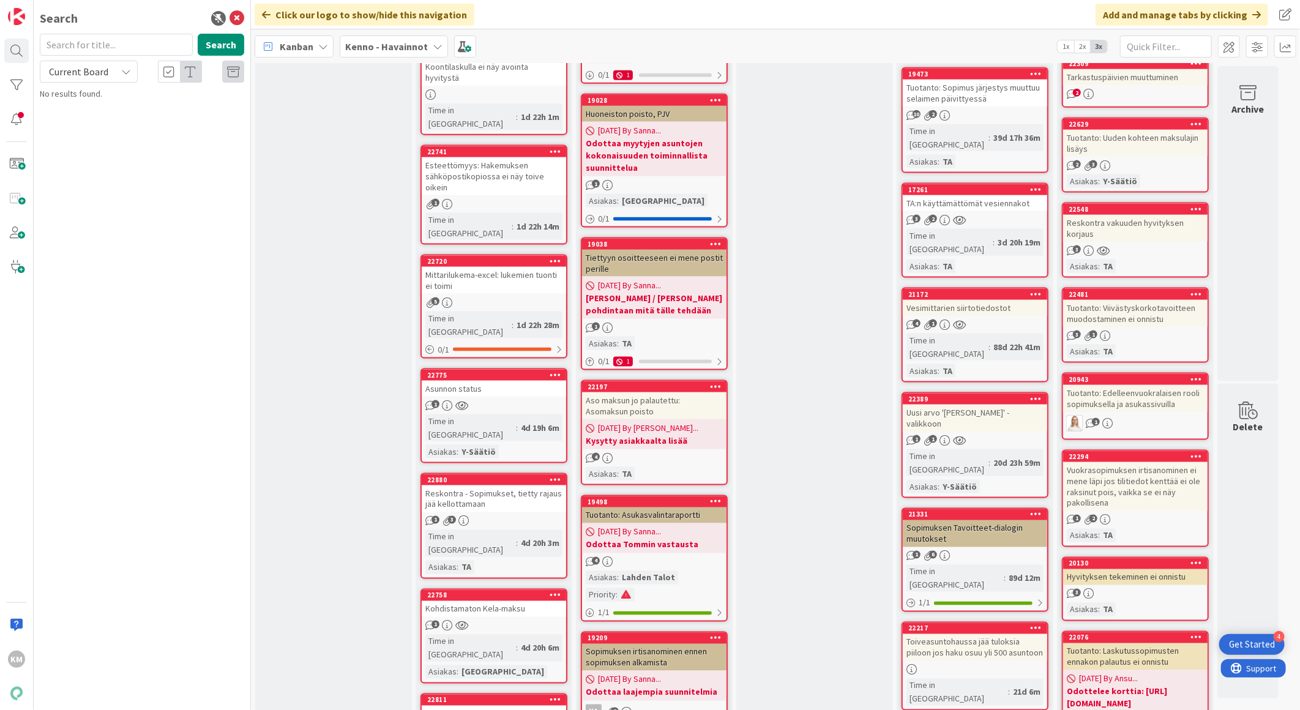
click at [1157, 385] on div "Tuotanto: Edelleenvuokralaisen rooli sopimuksella ja asukassivuilla" at bounding box center [1135, 398] width 144 height 27
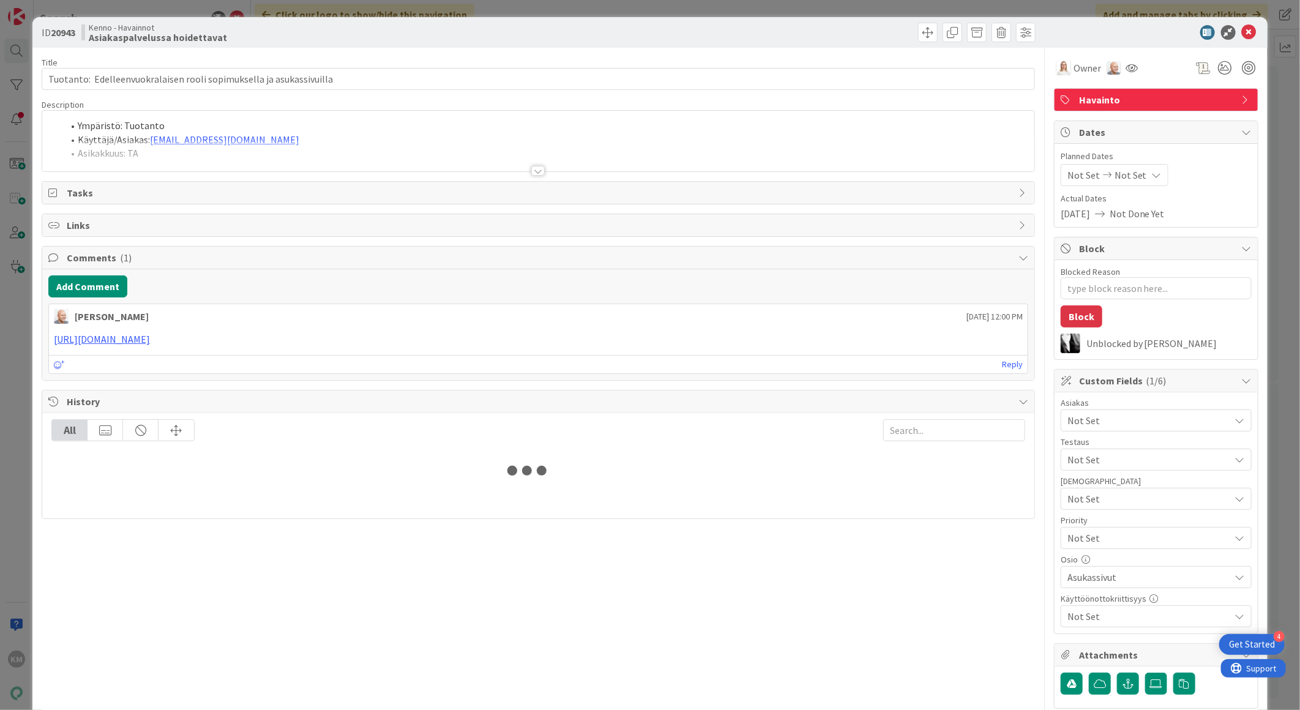
type textarea "x"
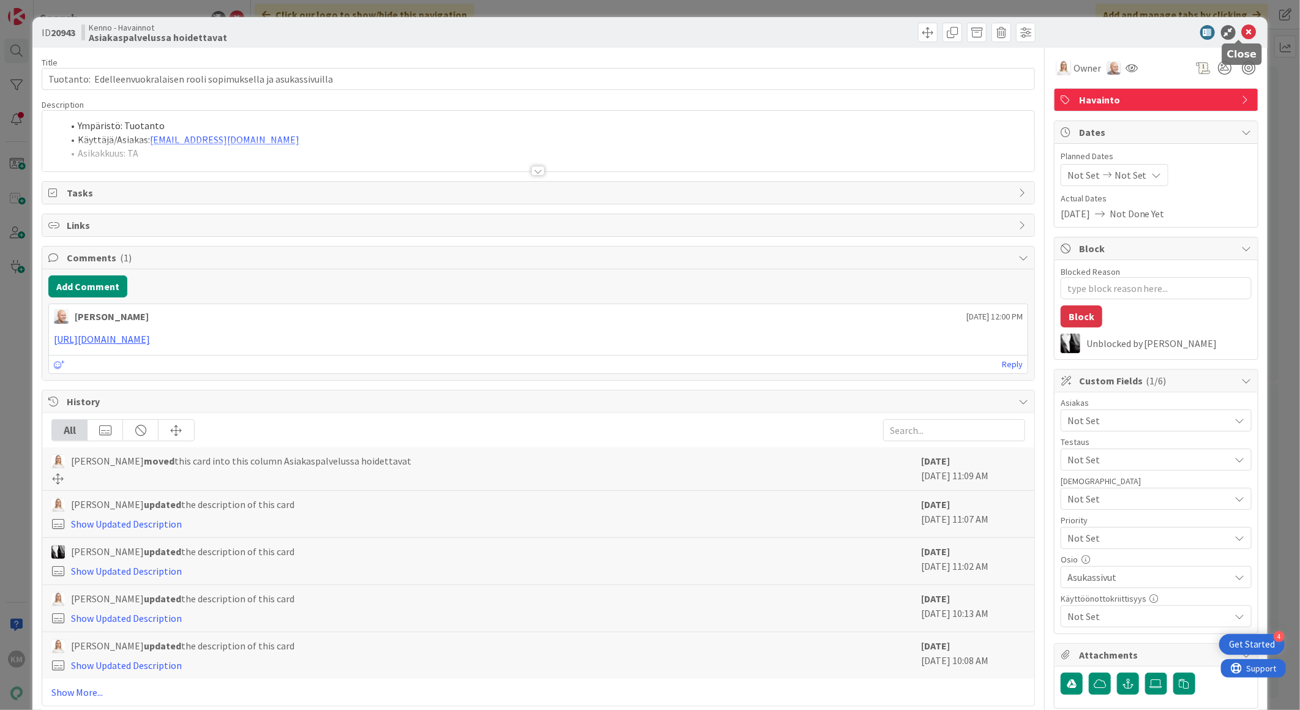
click at [1242, 31] on icon at bounding box center [1249, 32] width 15 height 15
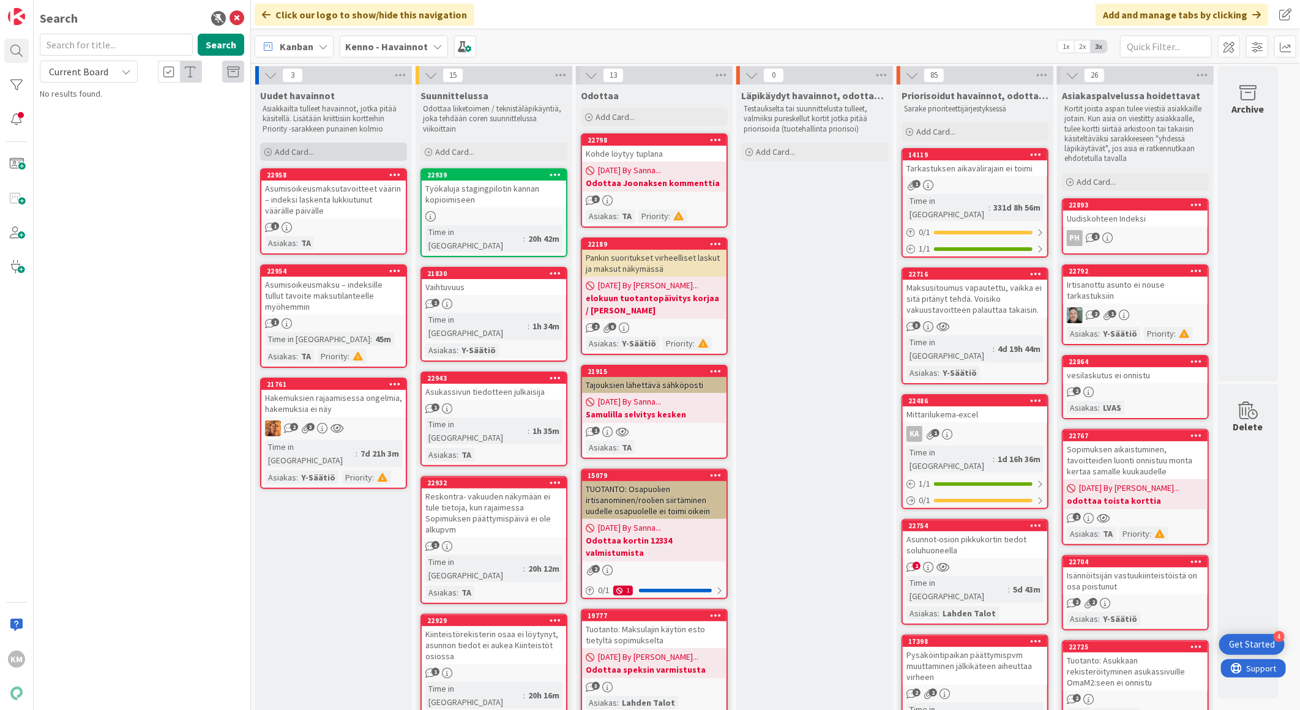
click at [304, 147] on span "Add Card..." at bounding box center [294, 151] width 39 height 11
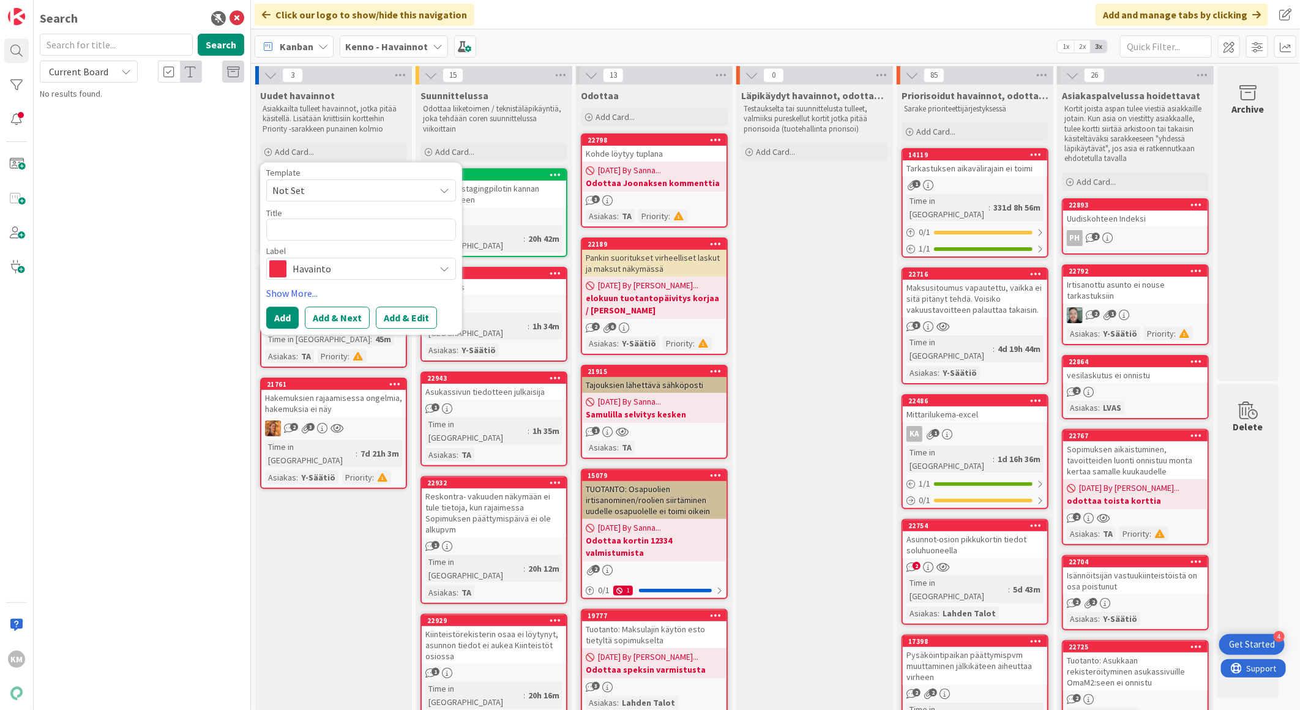
type textarea "x"
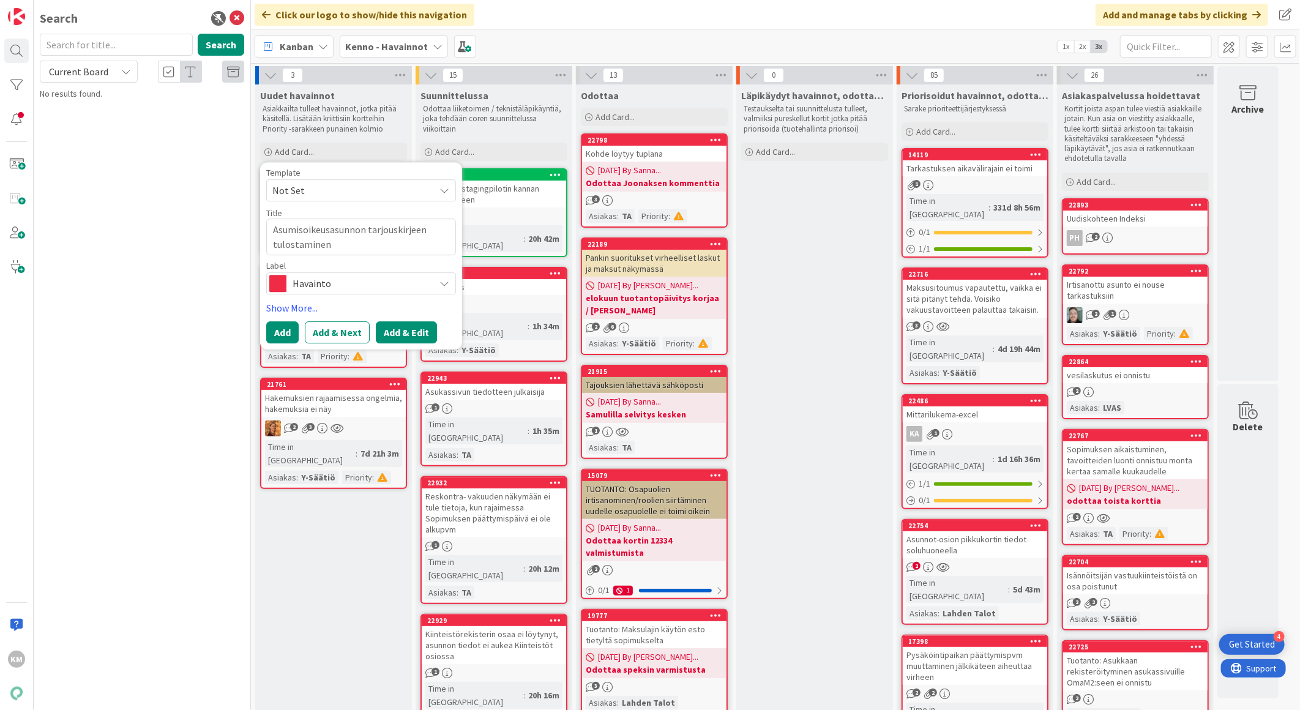
type textarea "Asumisoikeusasunnon tarjouskirjeen tulostaminen"
click at [405, 332] on button "Add & Edit" at bounding box center [406, 332] width 61 height 22
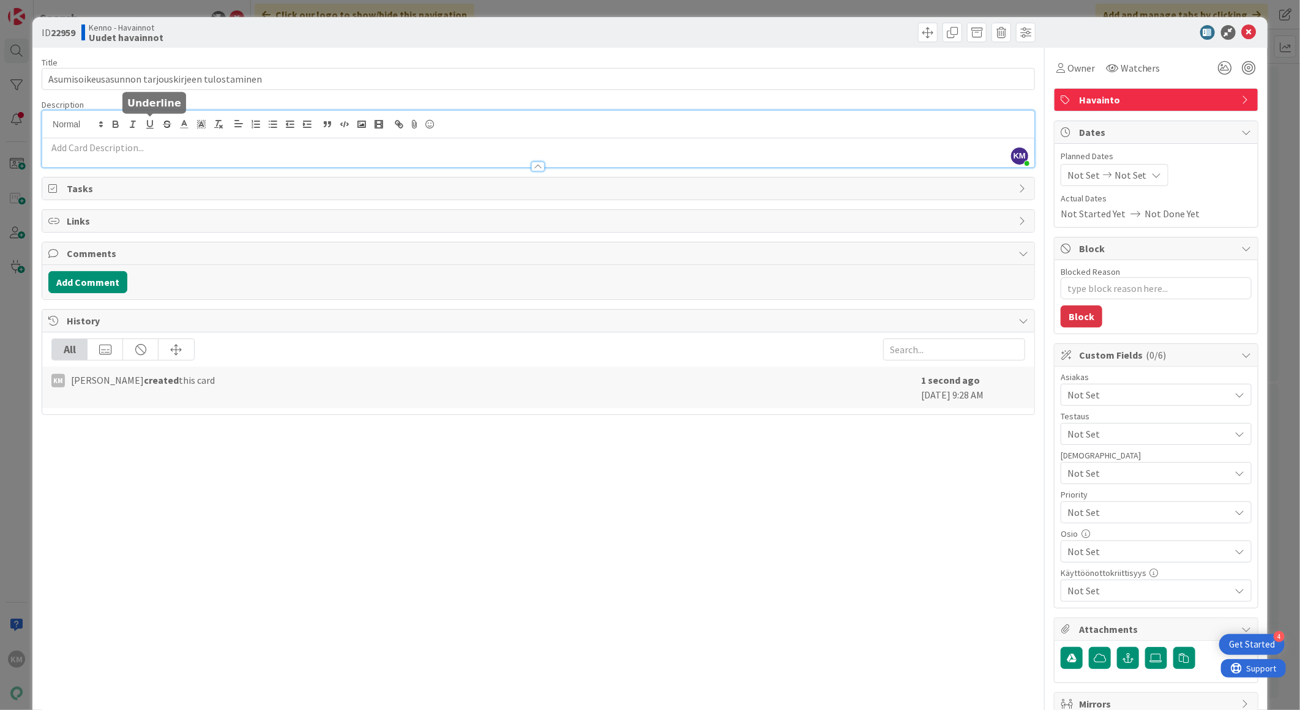
drag, startPoint x: 155, startPoint y: 126, endPoint x: 119, endPoint y: 148, distance: 42.3
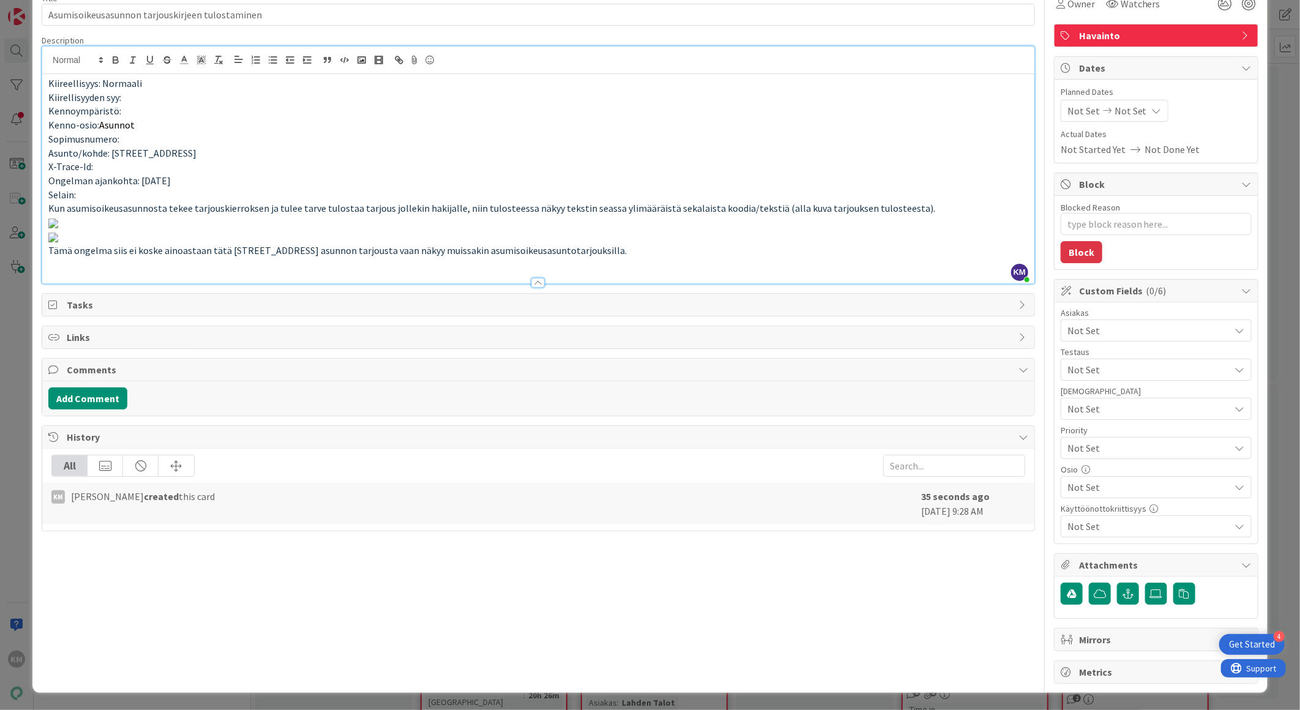
scroll to position [1040, 0]
click at [113, 409] on button "Add Comment" at bounding box center [87, 398] width 79 height 22
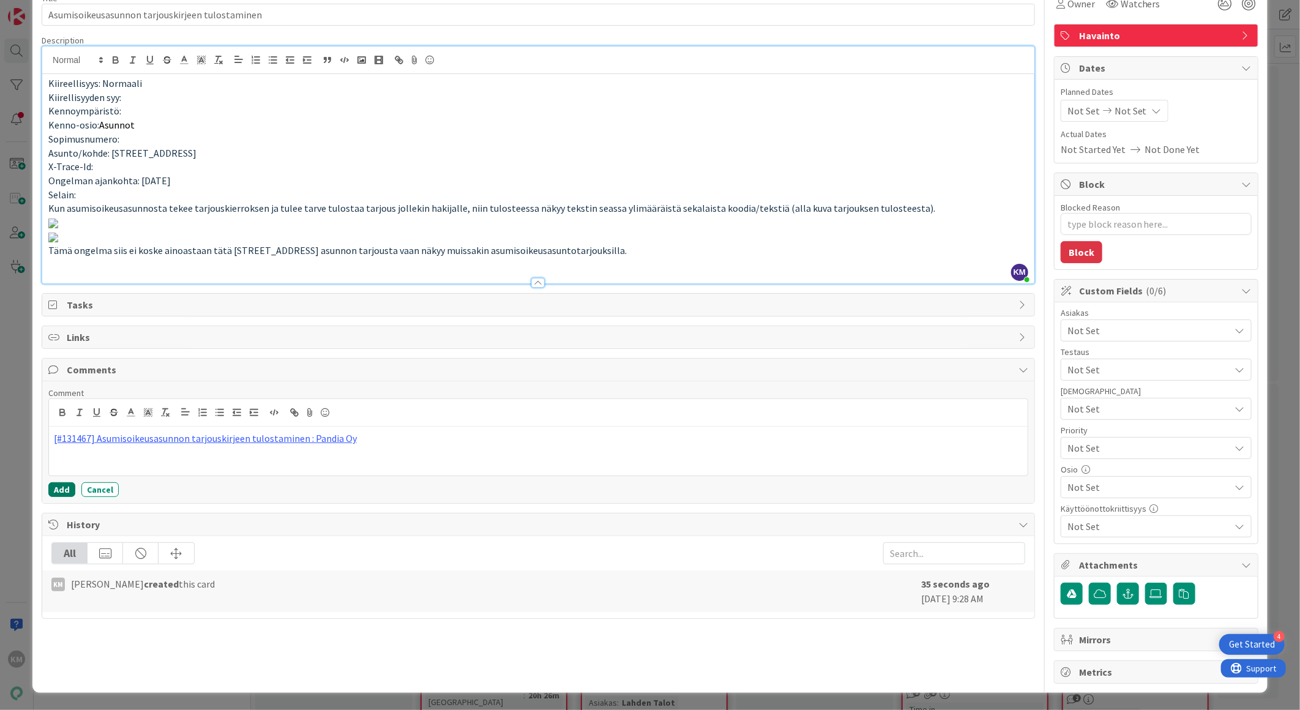
click at [59, 497] on button "Add" at bounding box center [61, 489] width 27 height 15
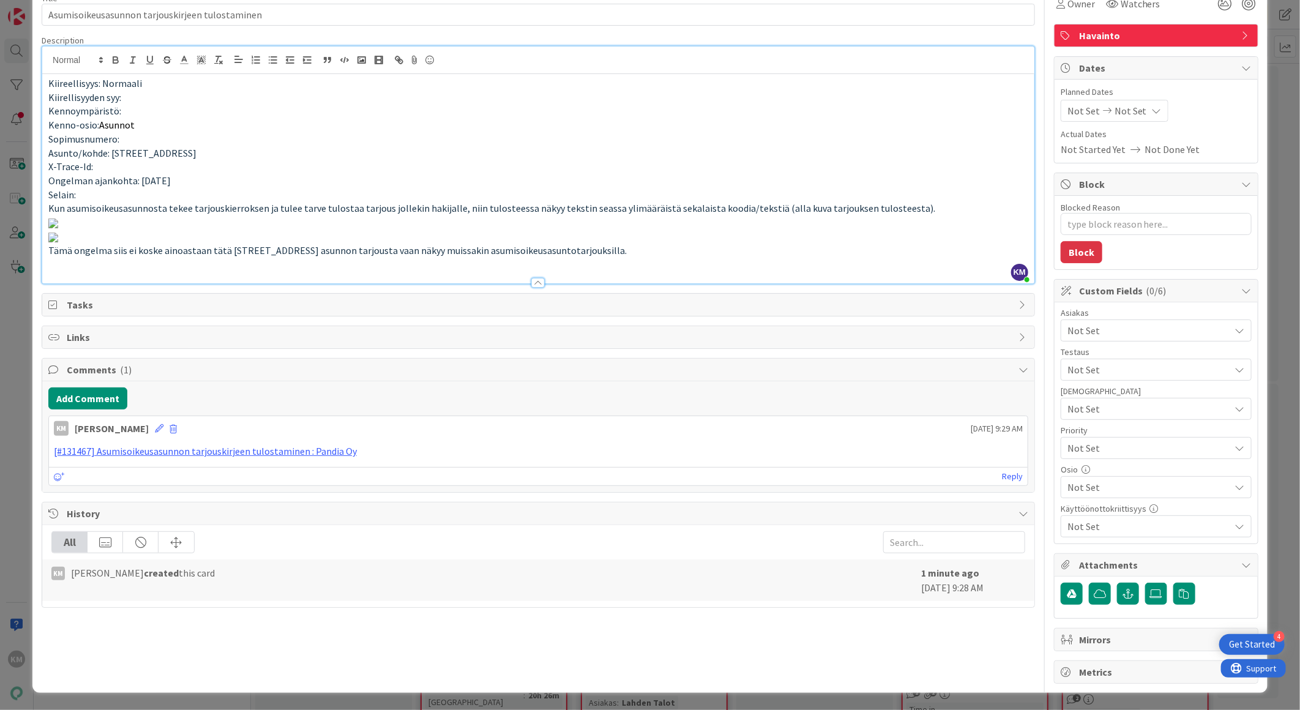
scroll to position [0, 0]
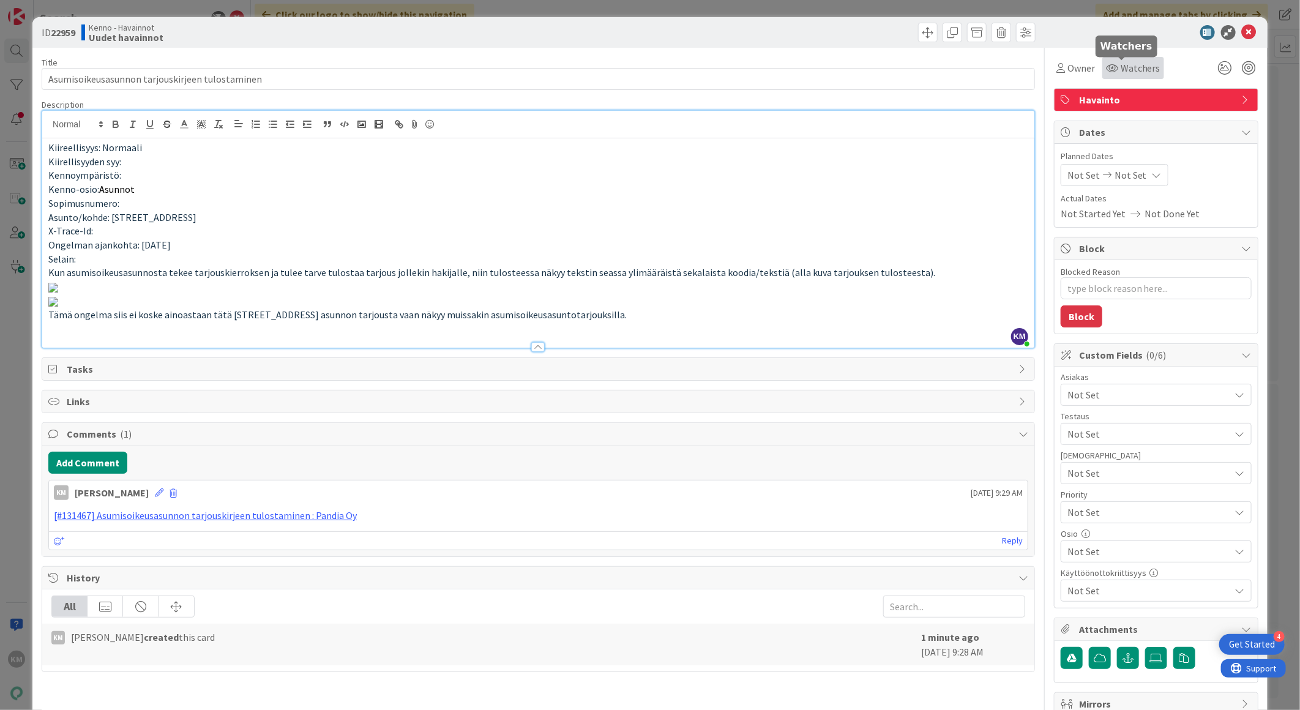
click at [1121, 72] on span "Watchers" at bounding box center [1141, 68] width 40 height 15
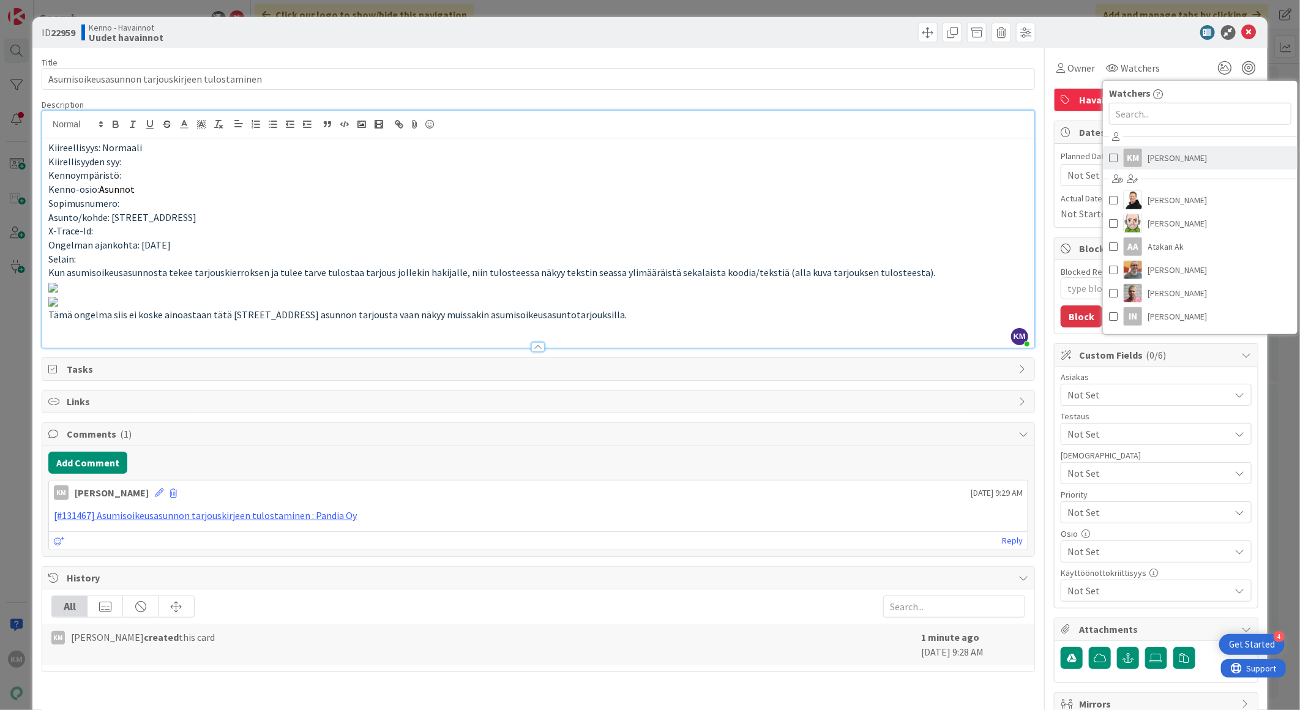
click at [1136, 153] on link "KM Kaisa Moilanen" at bounding box center [1200, 157] width 195 height 23
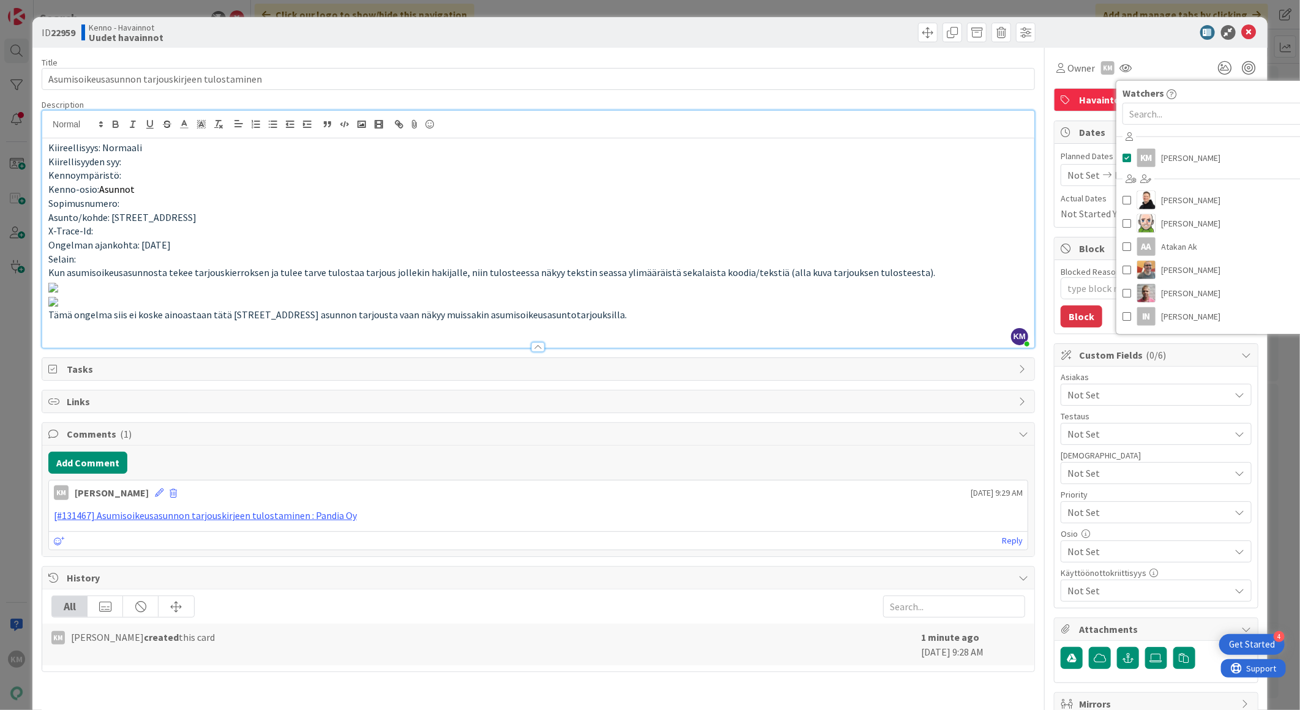
click at [977, 151] on p "Kiireellisyys: Normaali" at bounding box center [538, 148] width 980 height 14
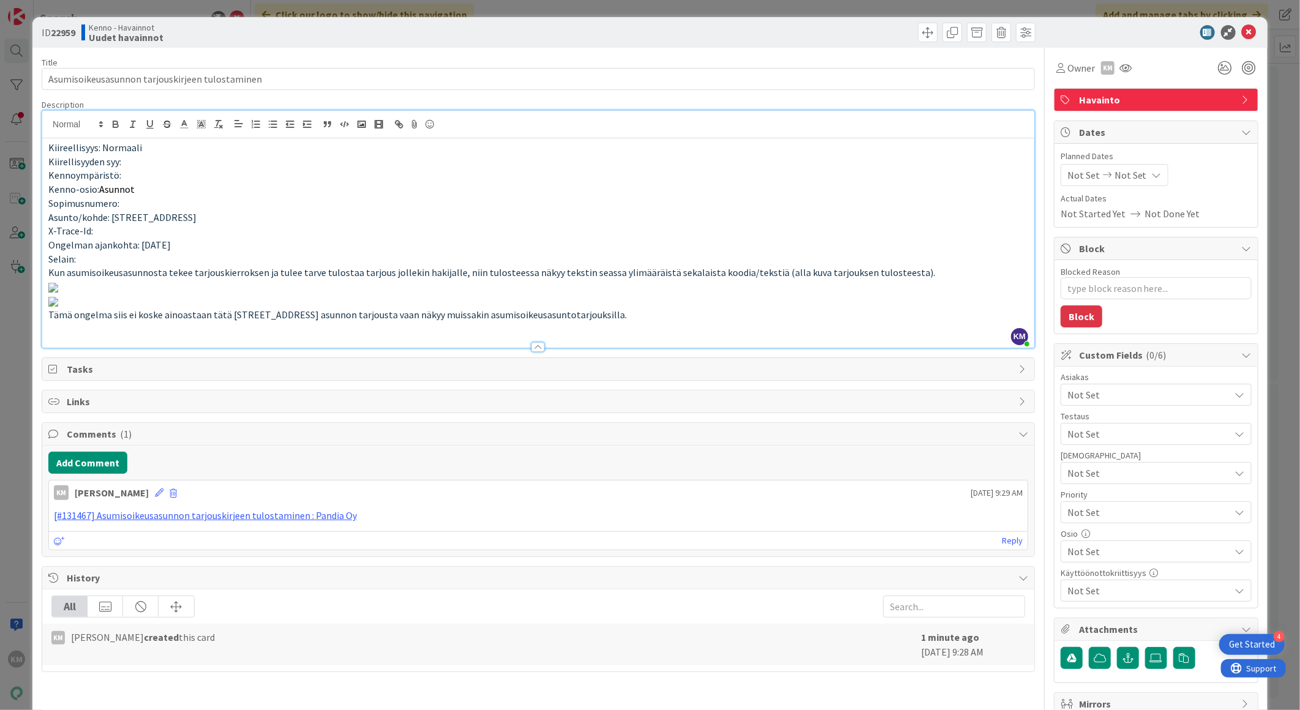
click at [1096, 400] on span "Not Set" at bounding box center [1148, 394] width 163 height 15
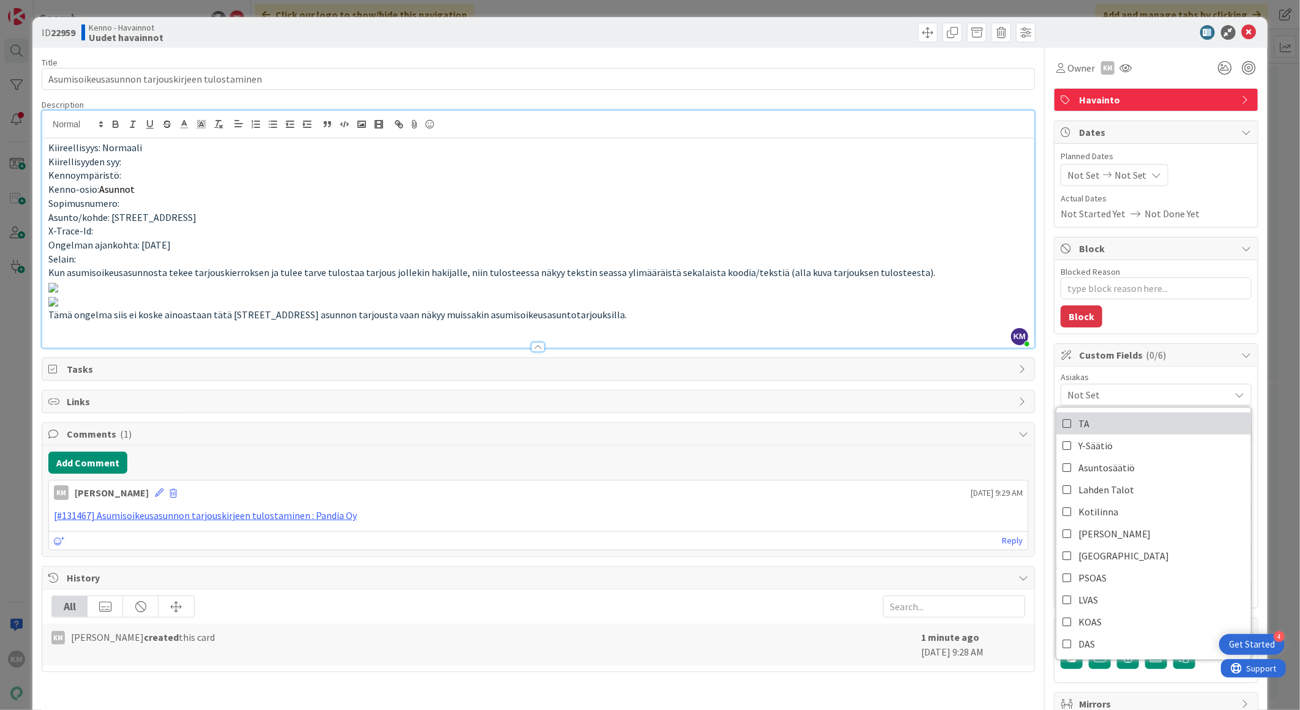
click at [1088, 420] on link "TA" at bounding box center [1153, 423] width 195 height 22
type textarea "x"
click at [969, 294] on p at bounding box center [538, 287] width 980 height 14
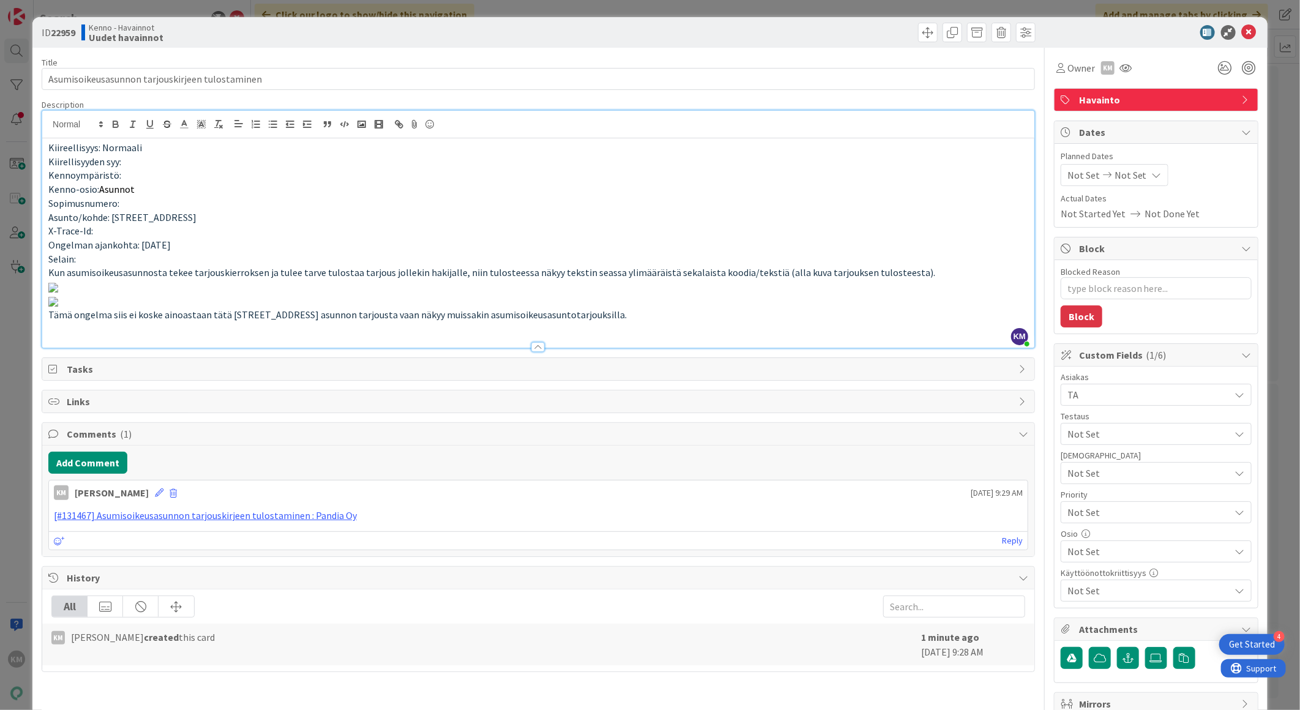
click at [70, 32] on b "22959" at bounding box center [63, 32] width 24 height 12
copy b "22959"
